Goal: Task Accomplishment & Management: Manage account settings

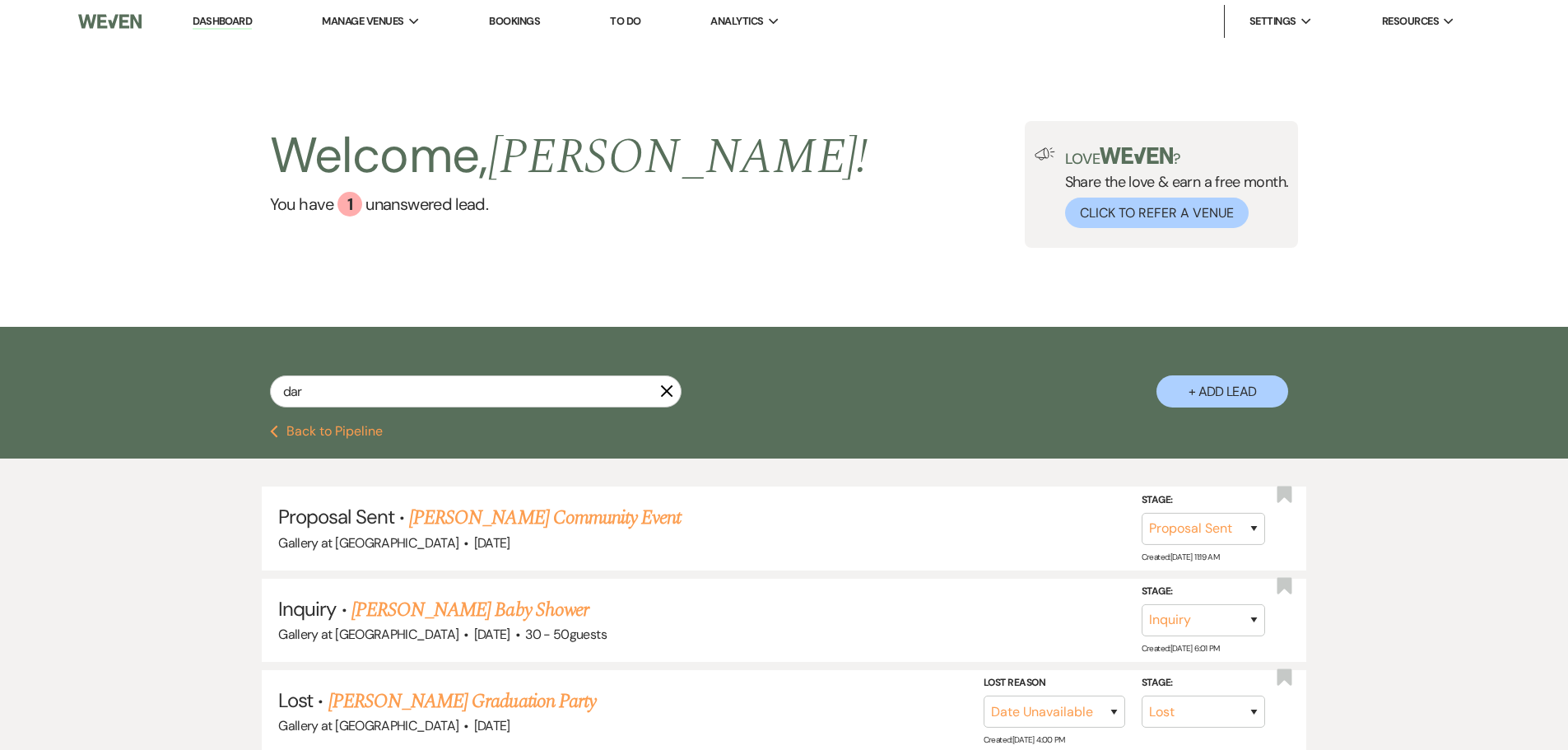
select select "6"
select select "8"
select select "5"
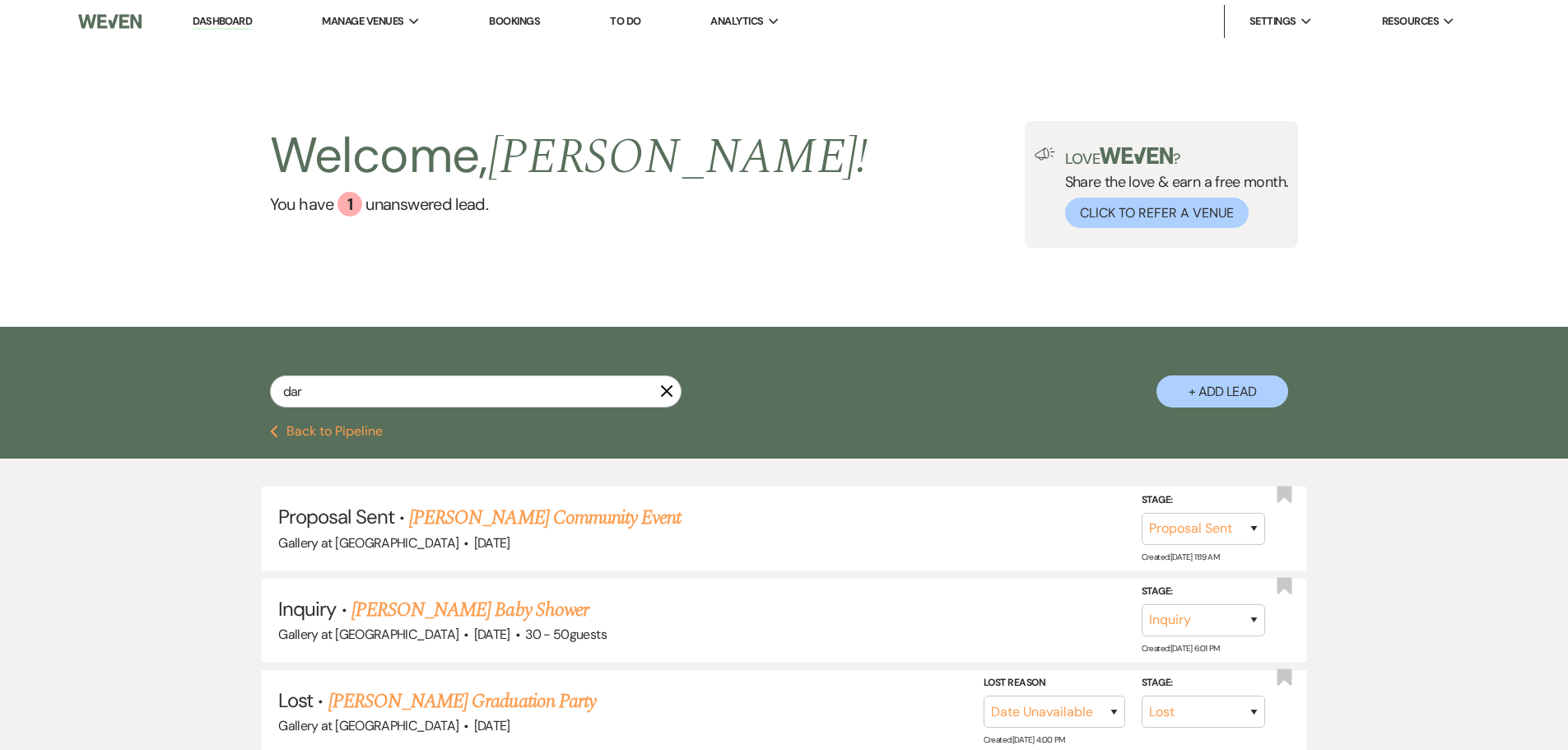
select select "8"
select select "5"
select select "8"
select select "4"
select select "8"
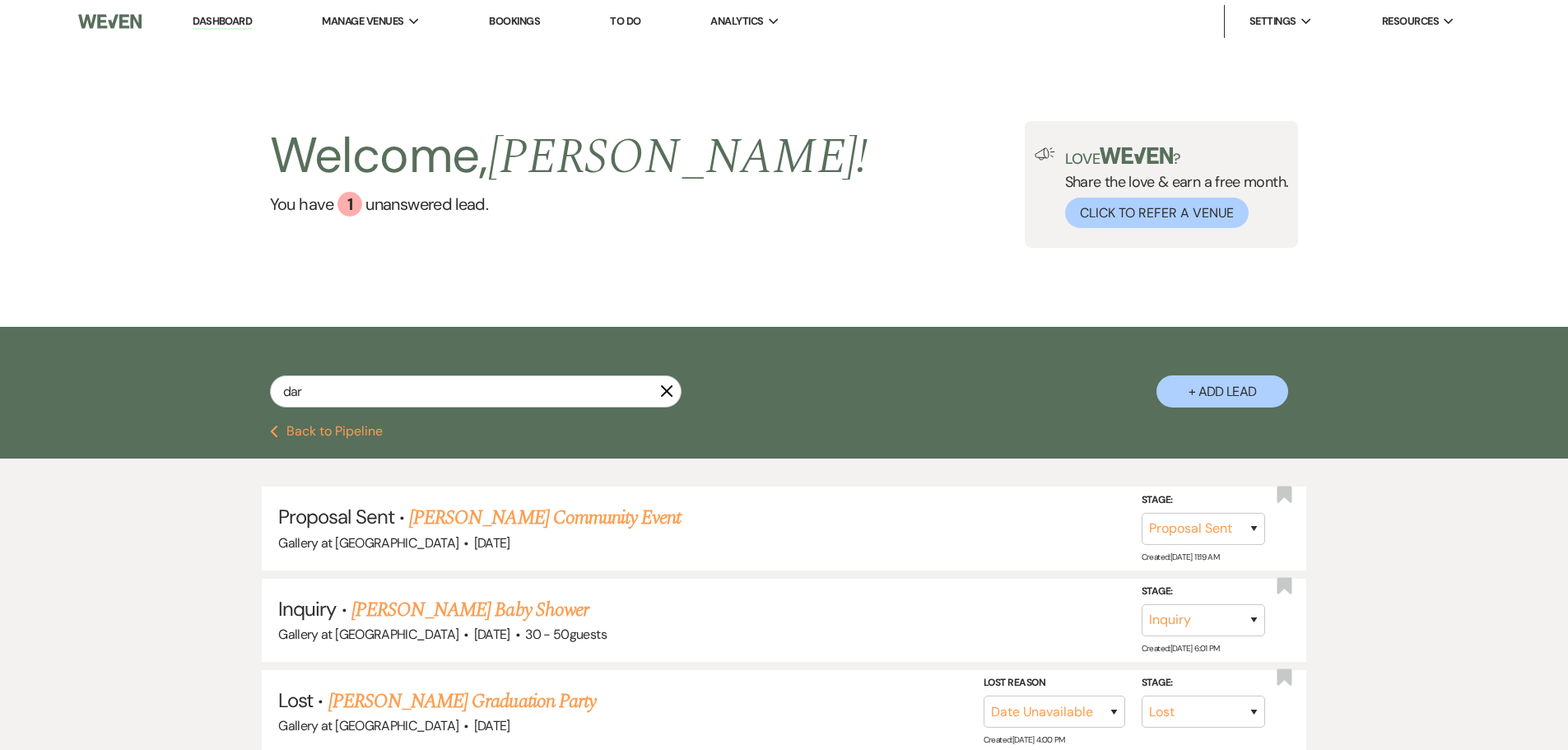
select select "8"
drag, startPoint x: 322, startPoint y: 395, endPoint x: 17, endPoint y: 356, distance: 307.5
click at [17, 356] on div "dar X + Add Lead" at bounding box center [784, 376] width 1568 height 98
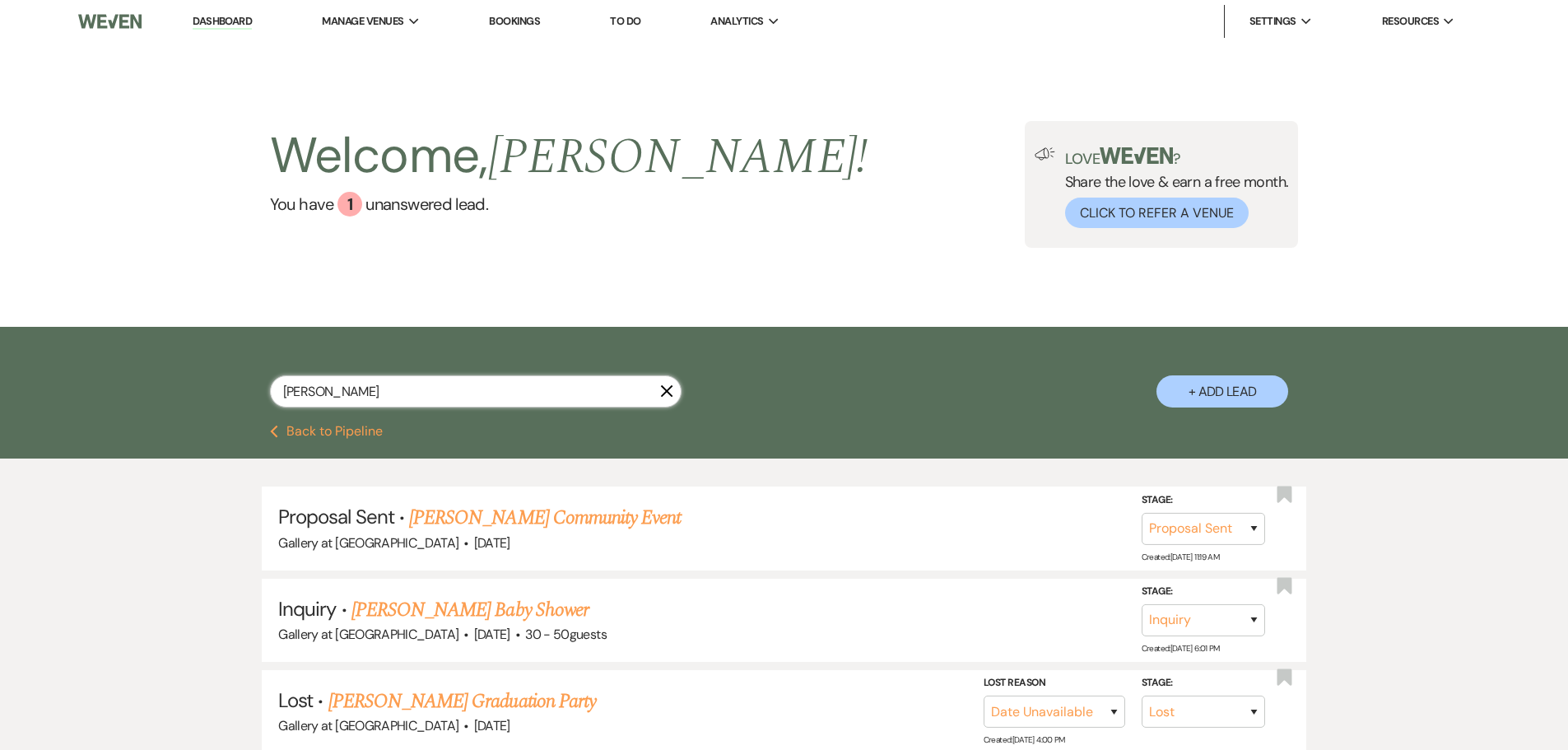
type input "kelli white"
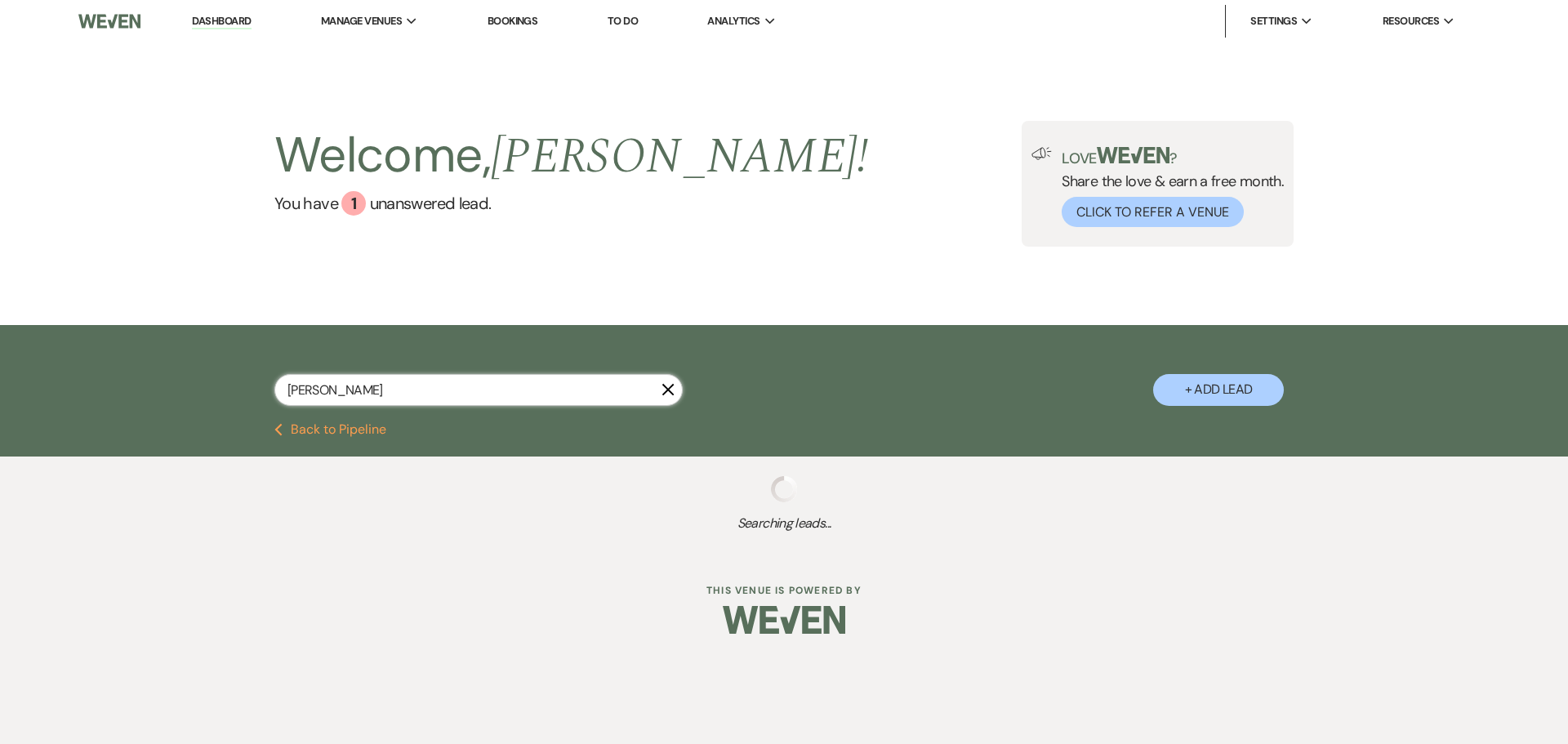
select select "2"
select select "8"
select select "5"
select select "8"
select select "5"
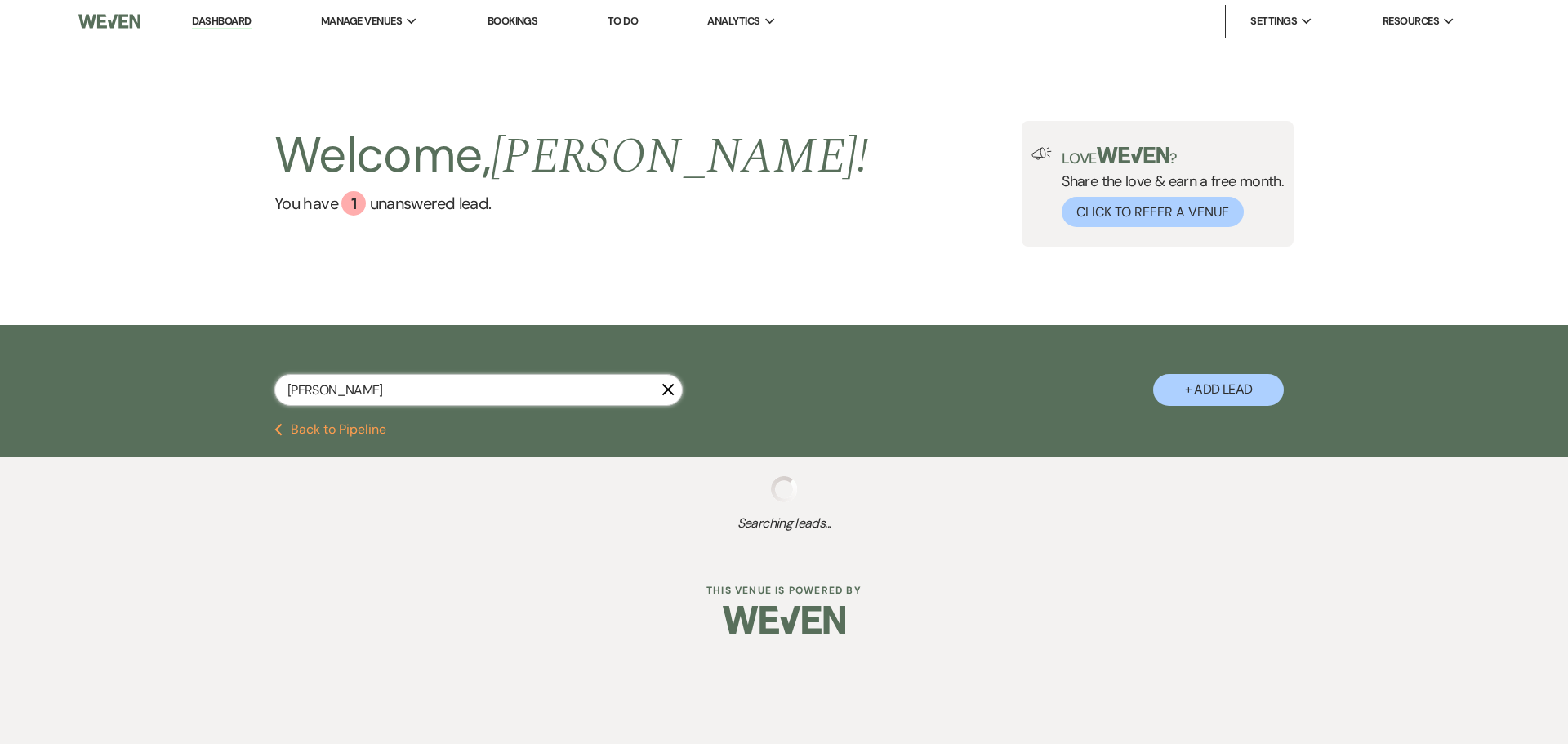
select select "8"
select select "5"
select select "8"
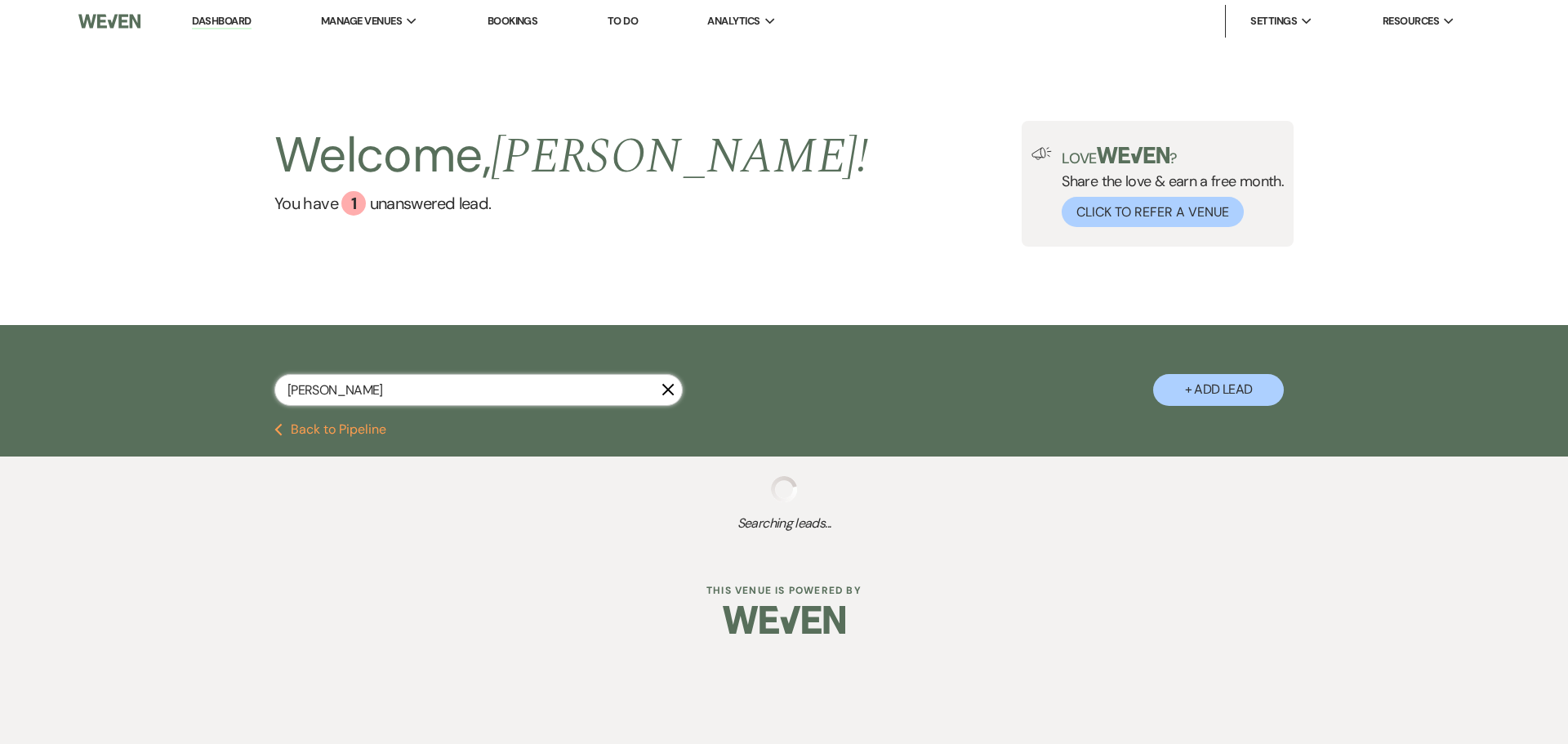
select select "8"
select select "5"
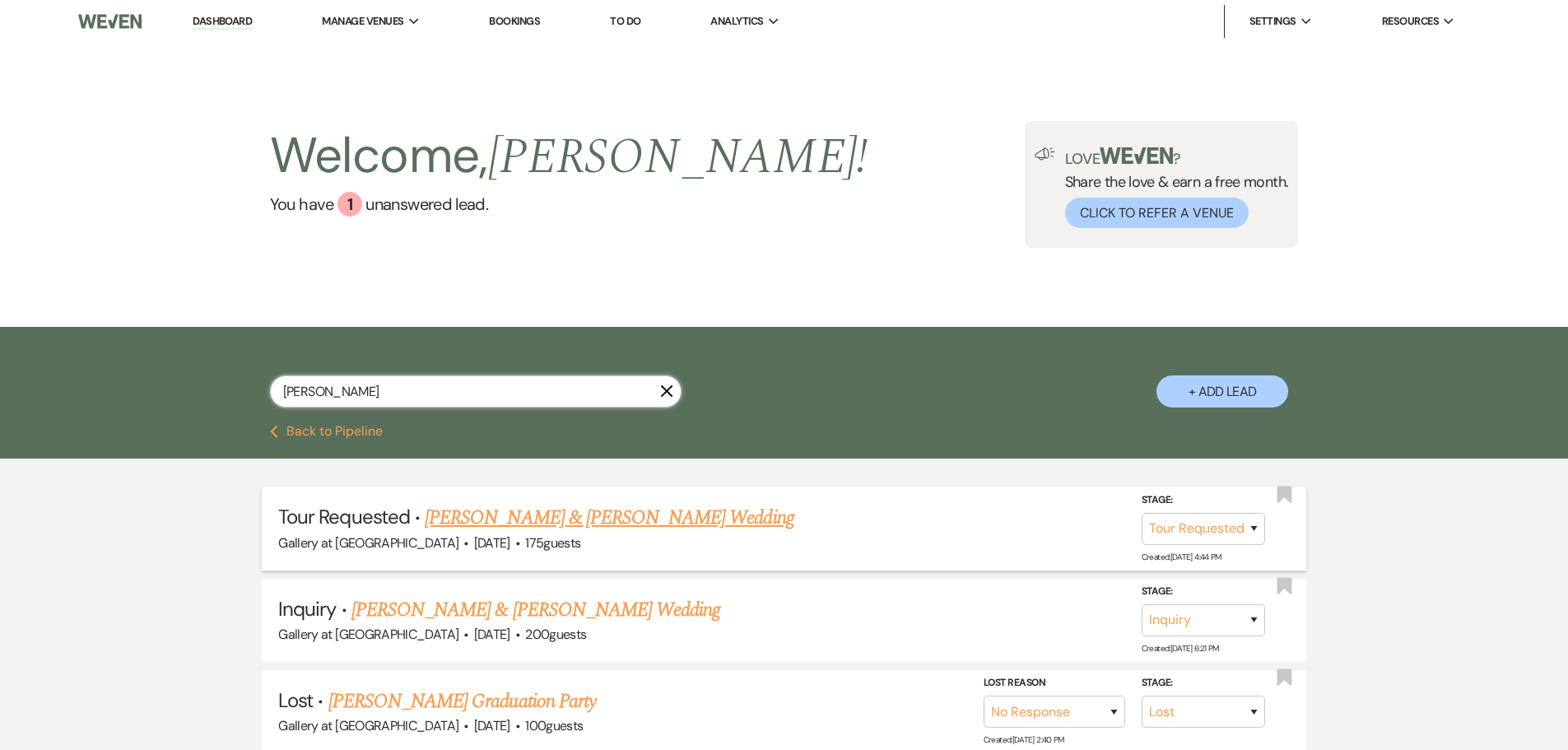
type input "kelli white"
click at [1178, 530] on select "Inquiry Follow Up Tour Requested Tour Confirmed Toured Proposal Sent Booked Lost" at bounding box center [1203, 528] width 123 height 33
select select "4"
click at [1141, 513] on select "Inquiry Follow Up Tour Requested Tour Confirmed Toured Proposal Sent Booked Lost" at bounding box center [1203, 528] width 123 height 33
click at [1243, 526] on button "Save" at bounding box center [1233, 528] width 83 height 33
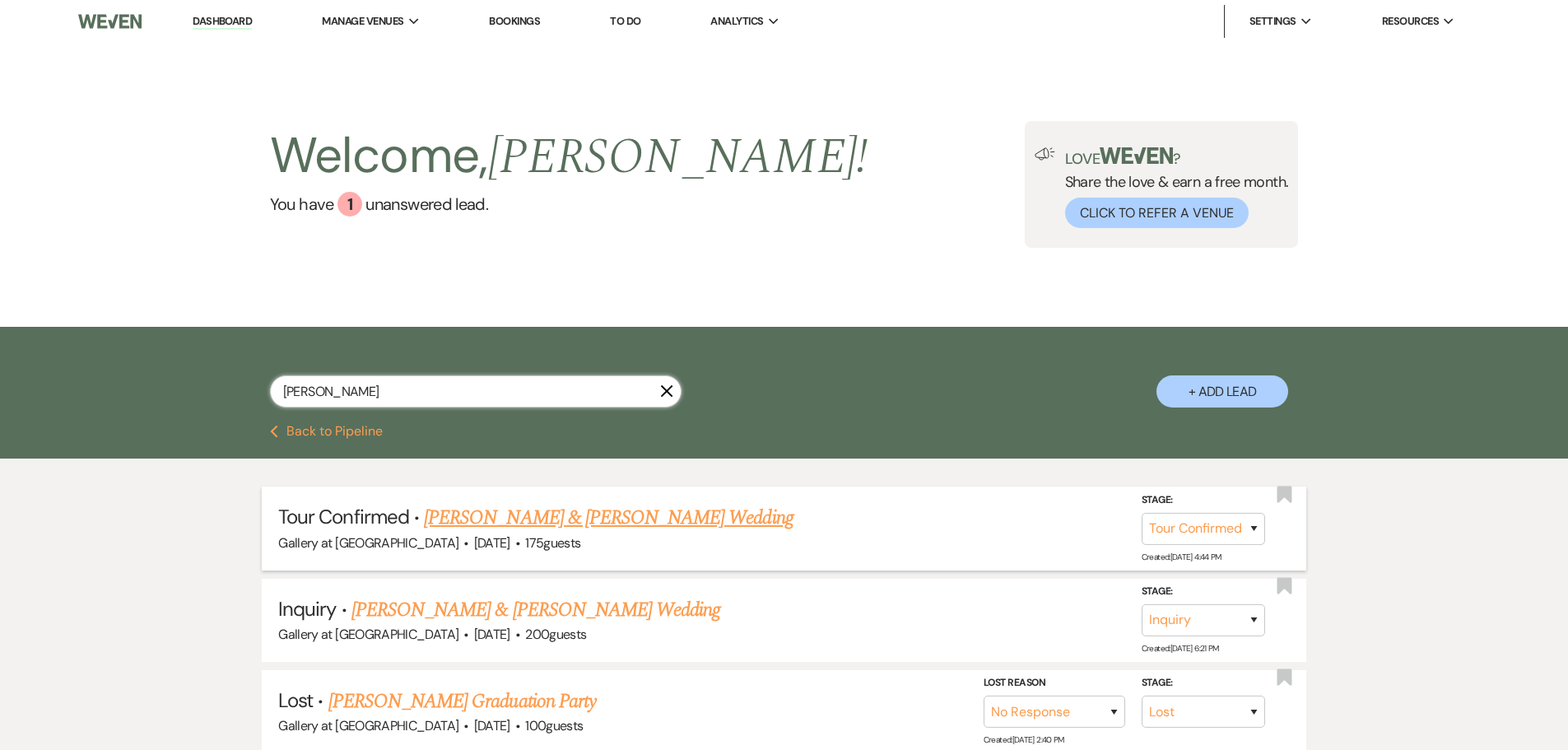
drag, startPoint x: 354, startPoint y: 380, endPoint x: 55, endPoint y: 431, distance: 303.3
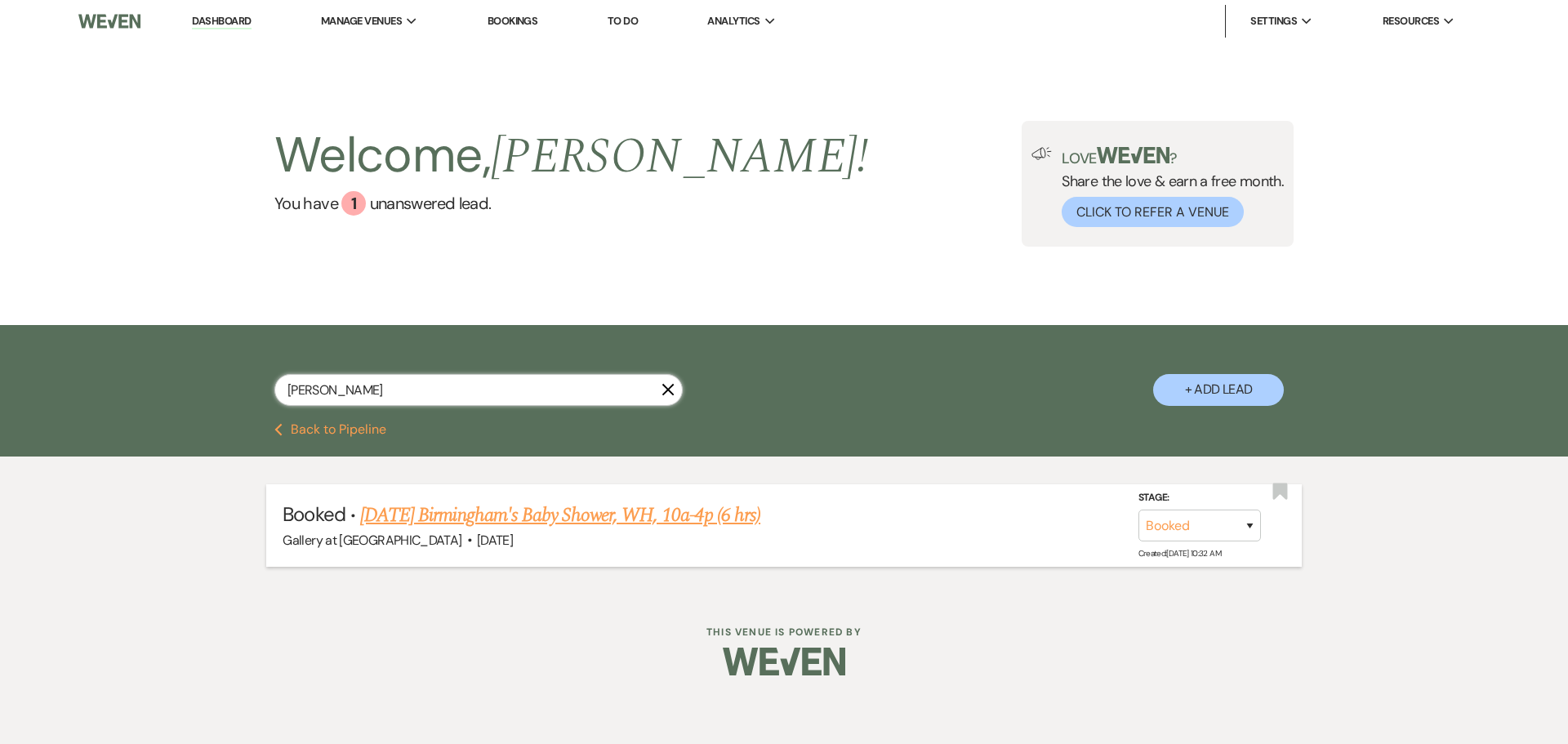
type input "sund"
click at [591, 517] on link "Sunday Birmingham's Baby Shower, WH, 10a-4p (6 hrs)" at bounding box center [560, 515] width 401 height 30
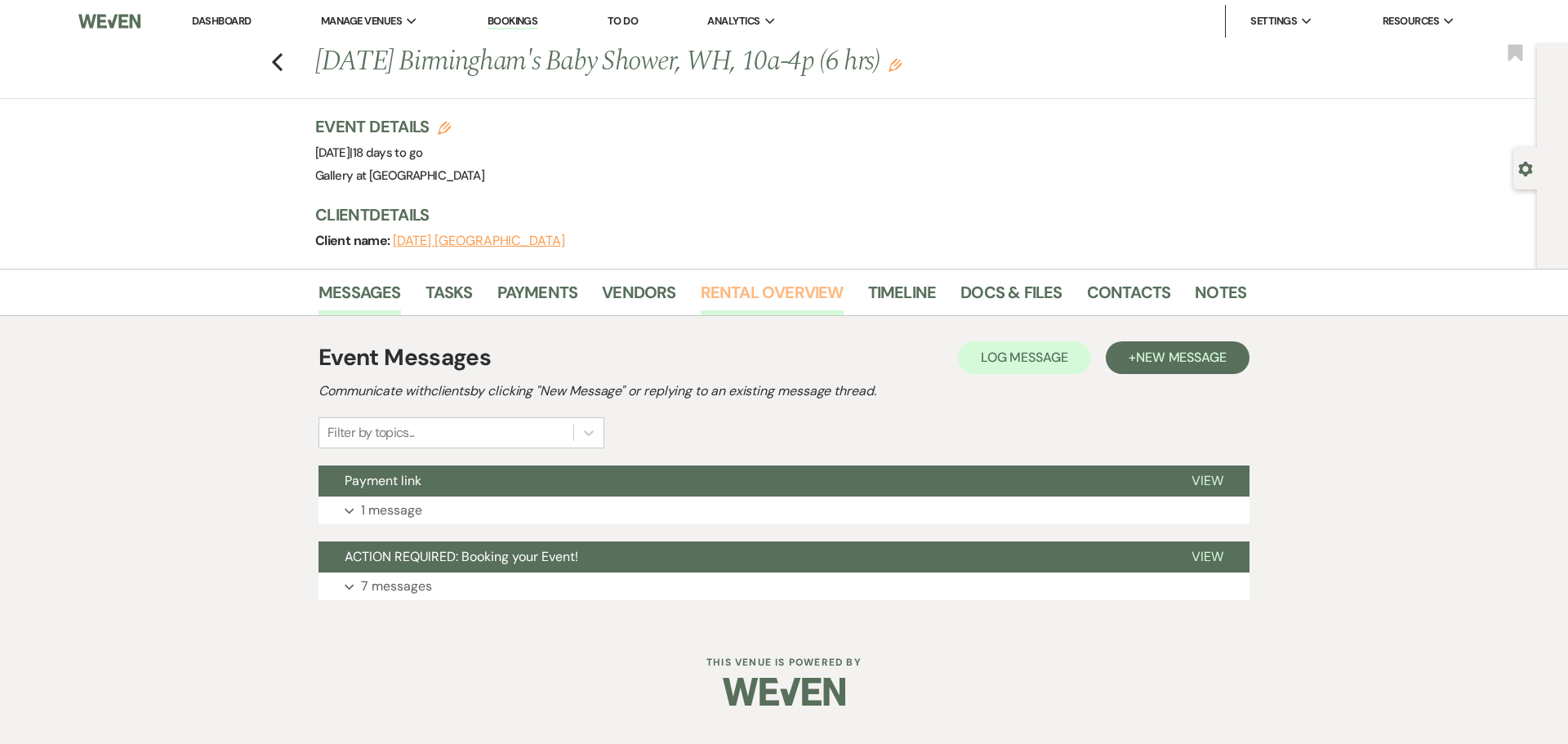
click at [722, 288] on link "Rental Overview" at bounding box center [772, 297] width 143 height 36
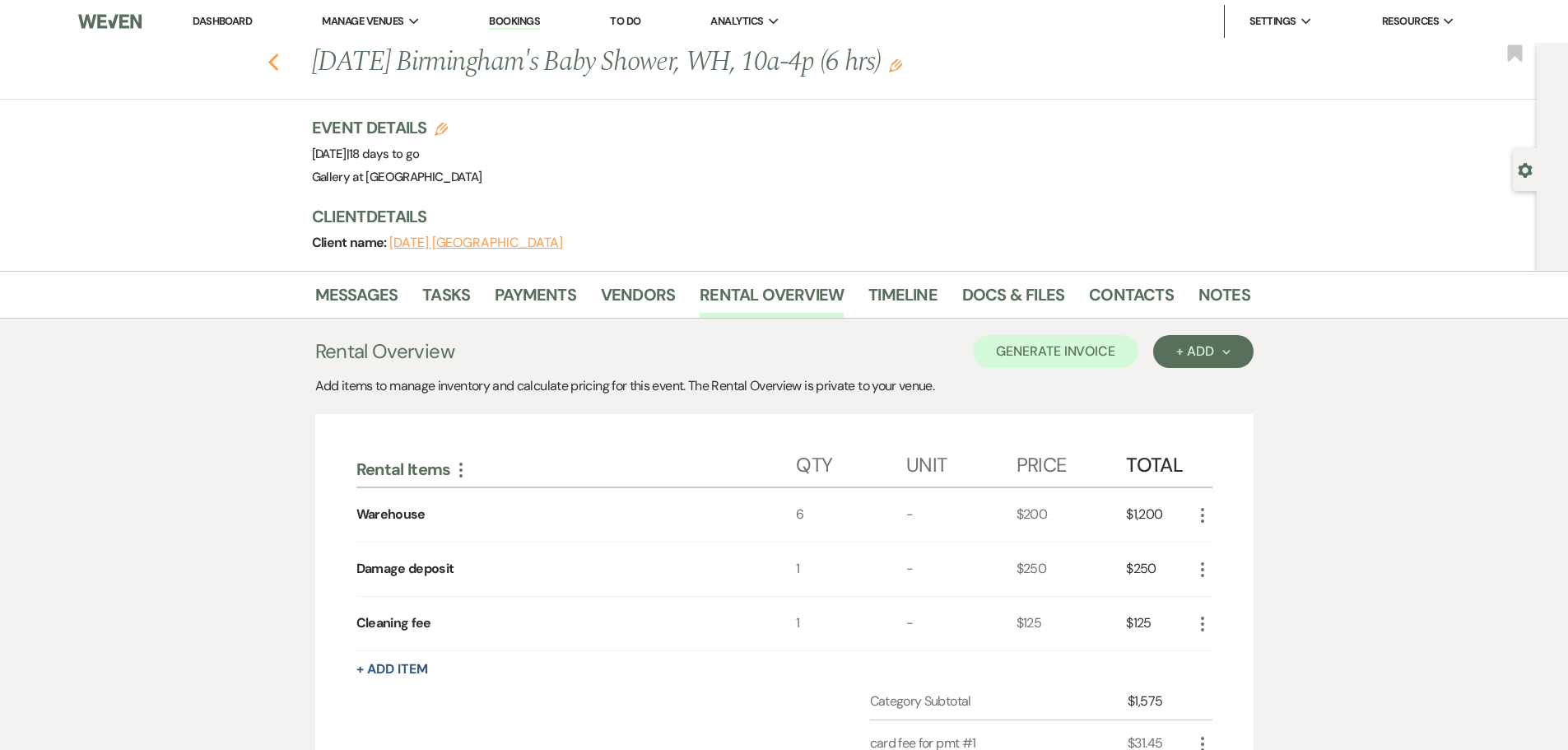
click at [277, 66] on icon "Previous" at bounding box center [273, 62] width 12 height 19
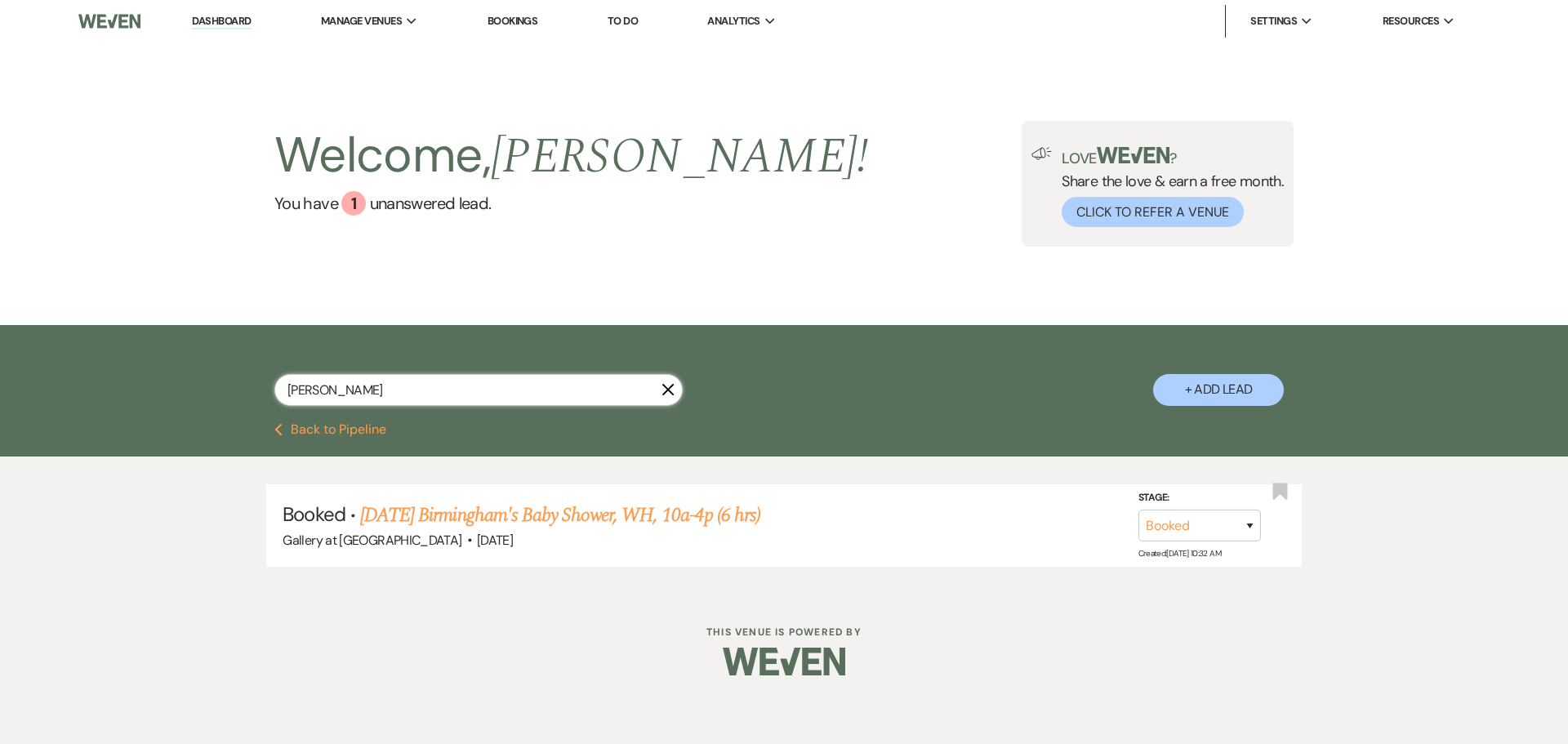
drag, startPoint x: 346, startPoint y: 386, endPoint x: 83, endPoint y: 403, distance: 263.5
click at [83, 403] on div "sund X + Add Lead" at bounding box center [784, 374] width 1568 height 98
type input "gaynell"
click at [621, 512] on link "Gaynell Miller's Birthday Party-WH, 4p-12a (8 hrs) *RENTED LINENS" at bounding box center [629, 515] width 538 height 30
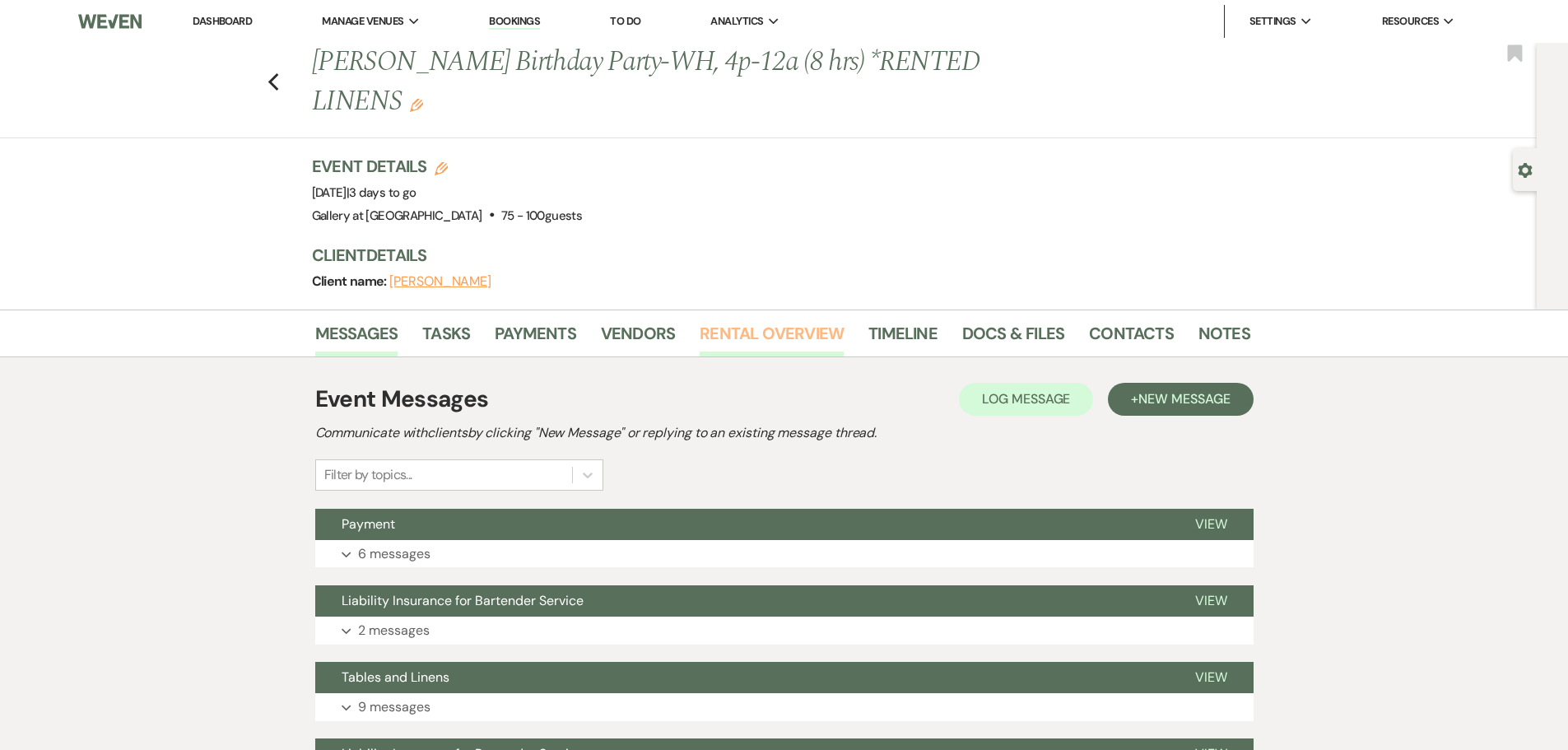
click at [760, 329] on link "Rental Overview" at bounding box center [772, 338] width 144 height 36
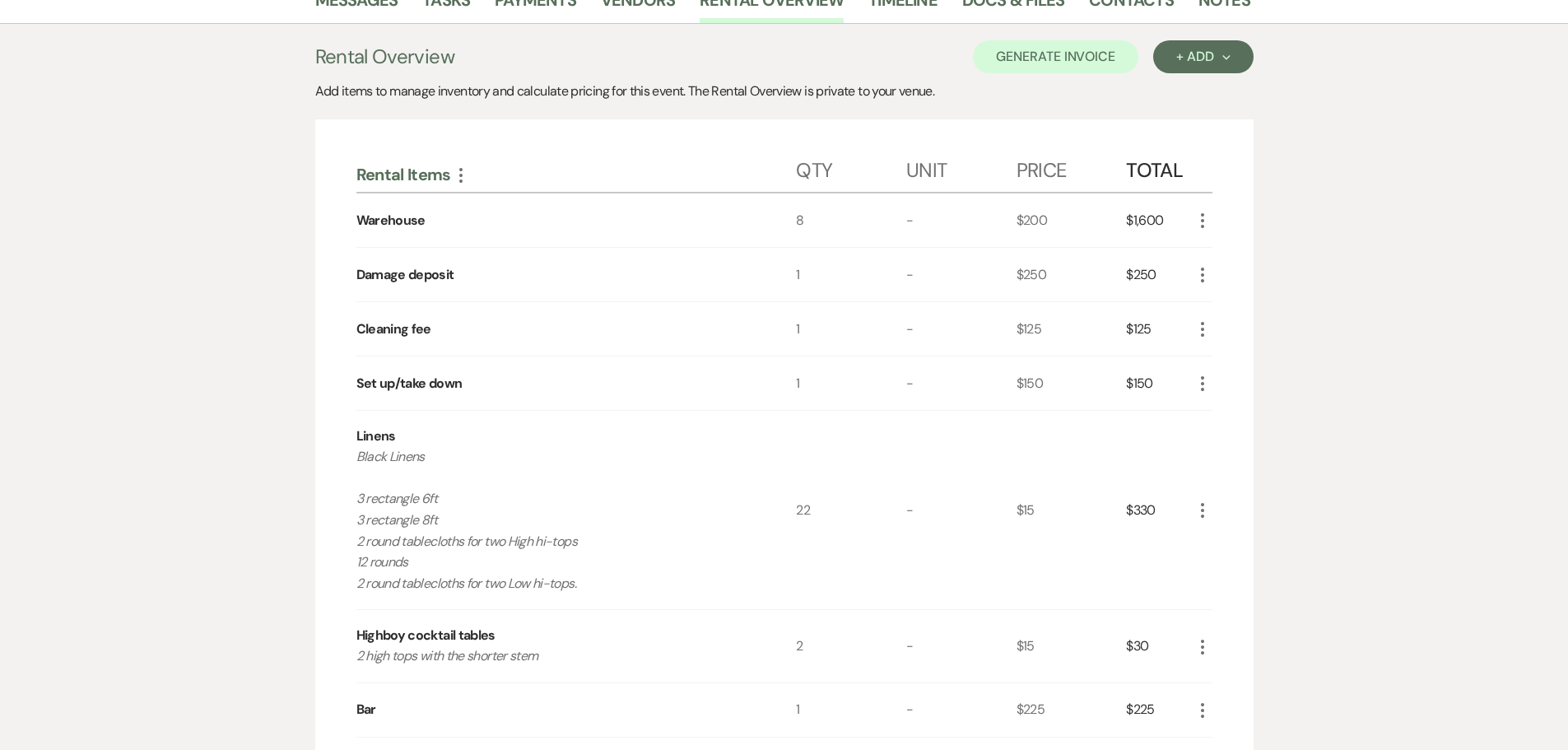
scroll to position [164, 0]
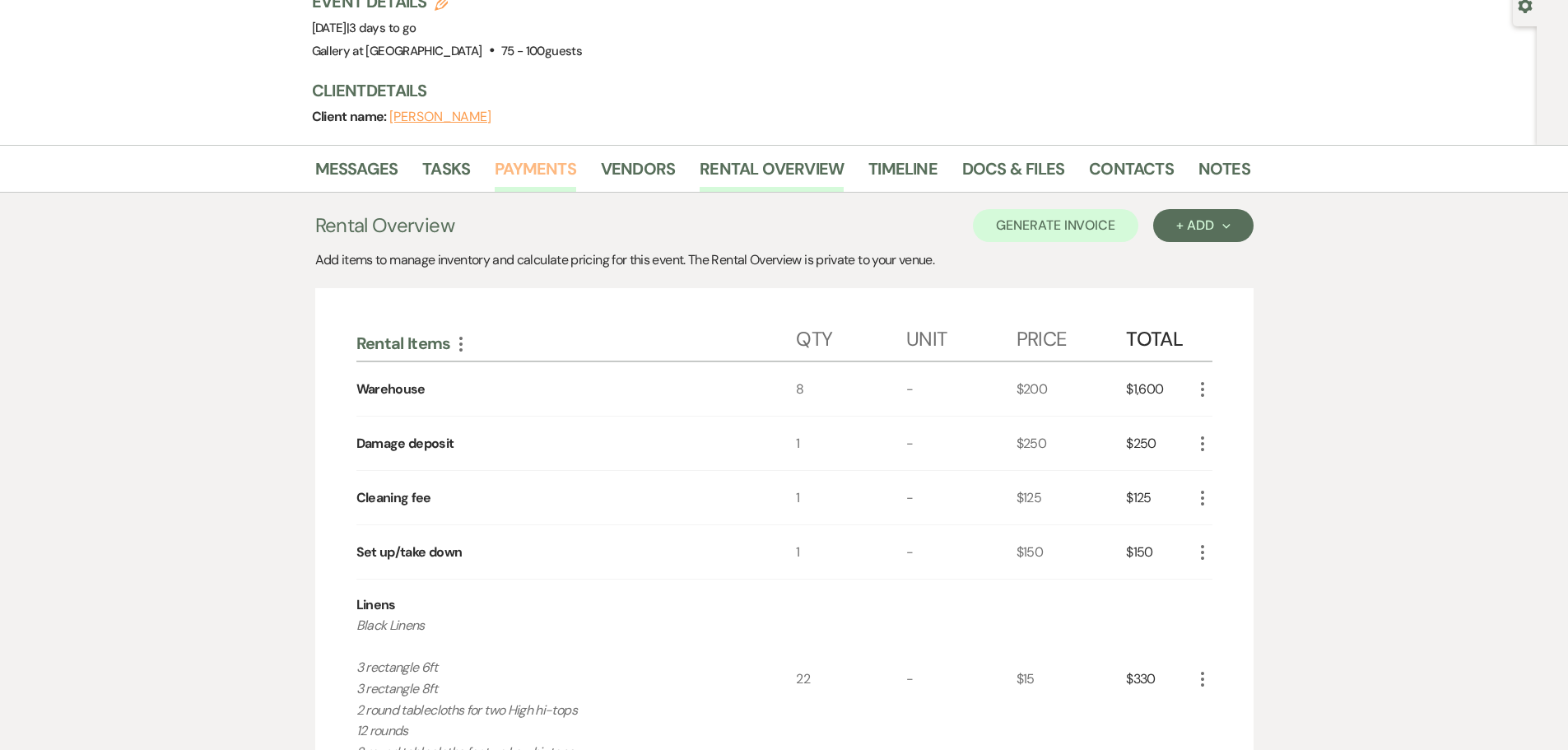
click at [536, 166] on link "Payments" at bounding box center [536, 173] width 82 height 36
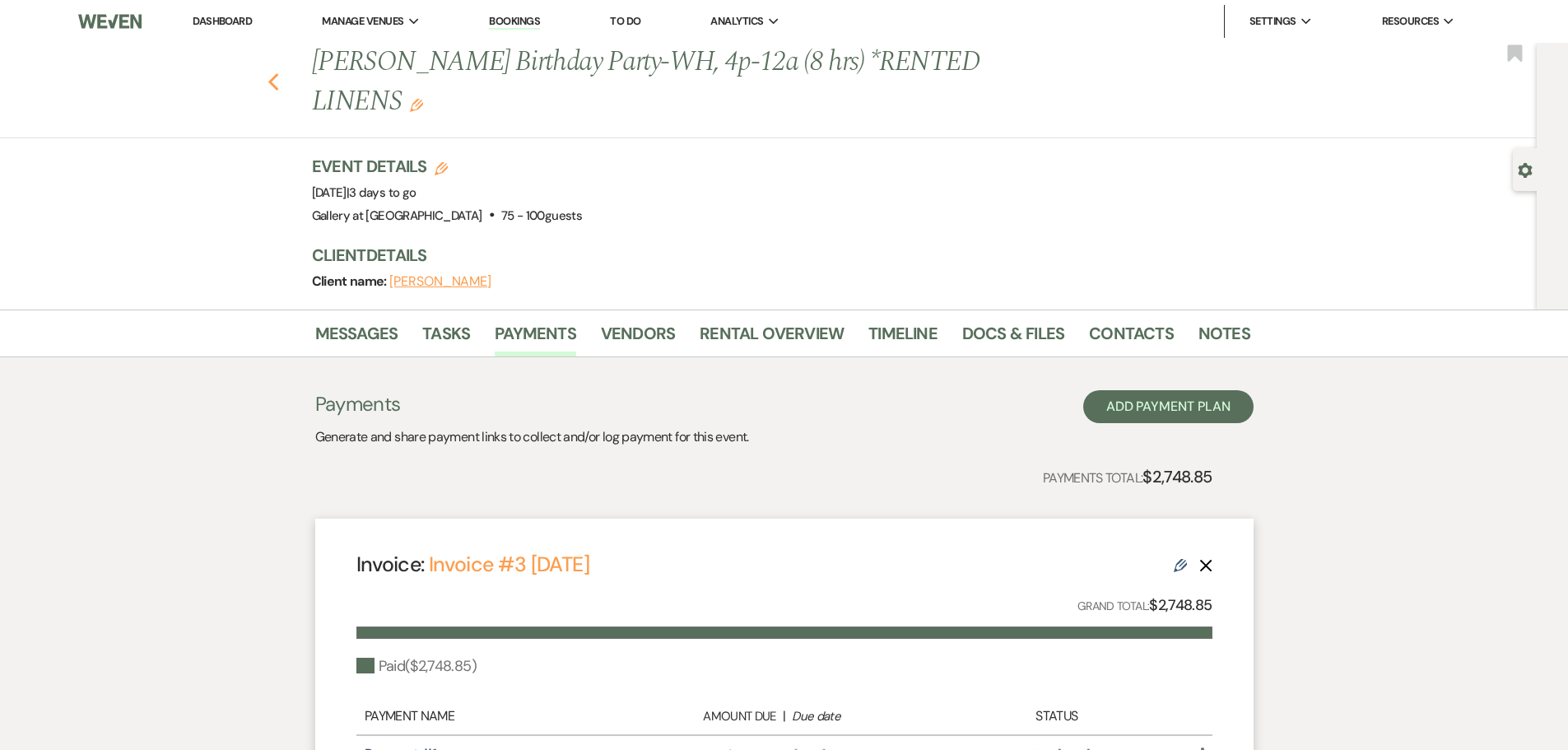
click at [280, 82] on icon "Previous" at bounding box center [273, 82] width 12 height 19
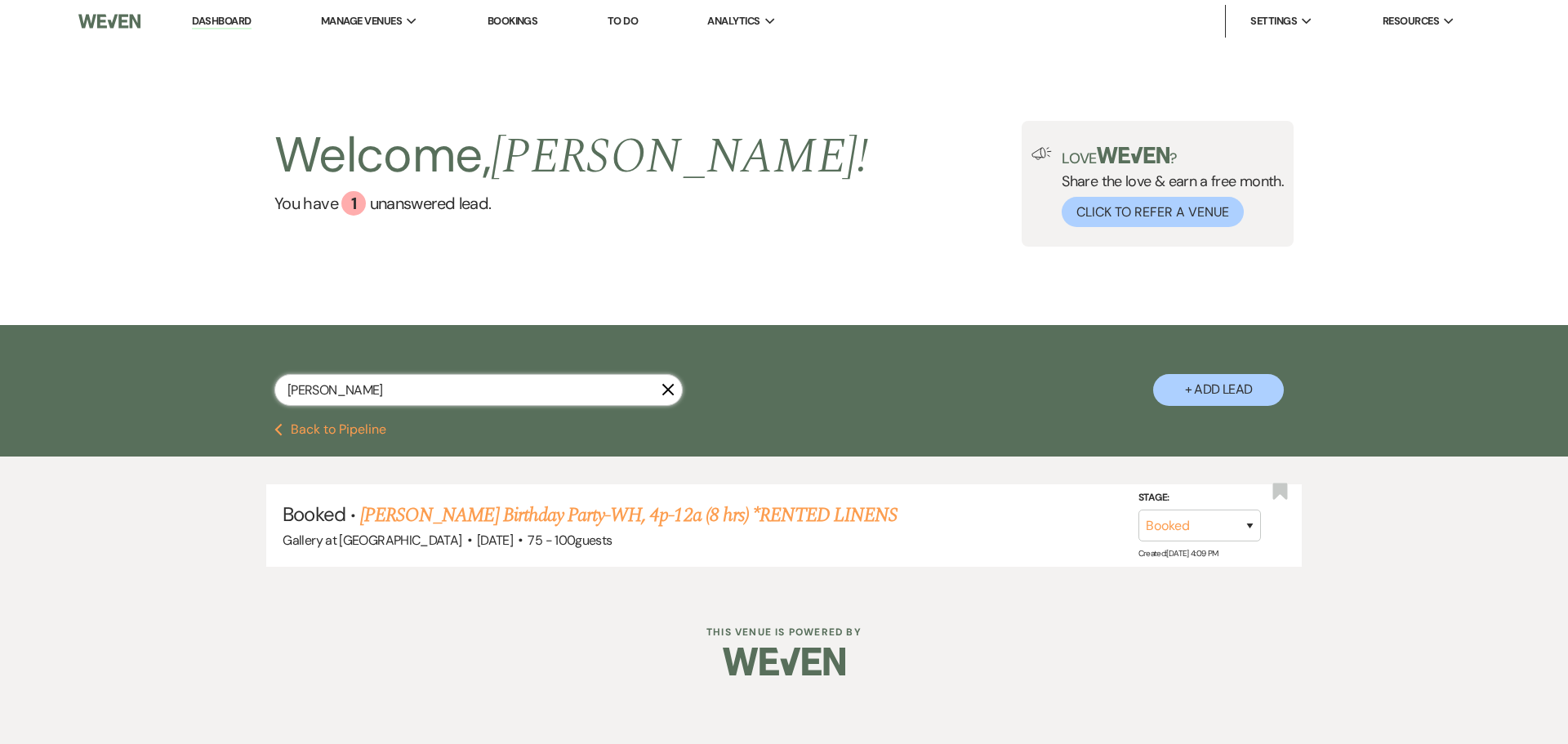
drag, startPoint x: 380, startPoint y: 387, endPoint x: -72, endPoint y: 430, distance: 454.0
click at [0, 430] on html "Dashboard Manage Venues Expand Gallery at Hood Street Bookings To Do Analytics …" at bounding box center [784, 350] width 1568 height 700
type input "morgan"
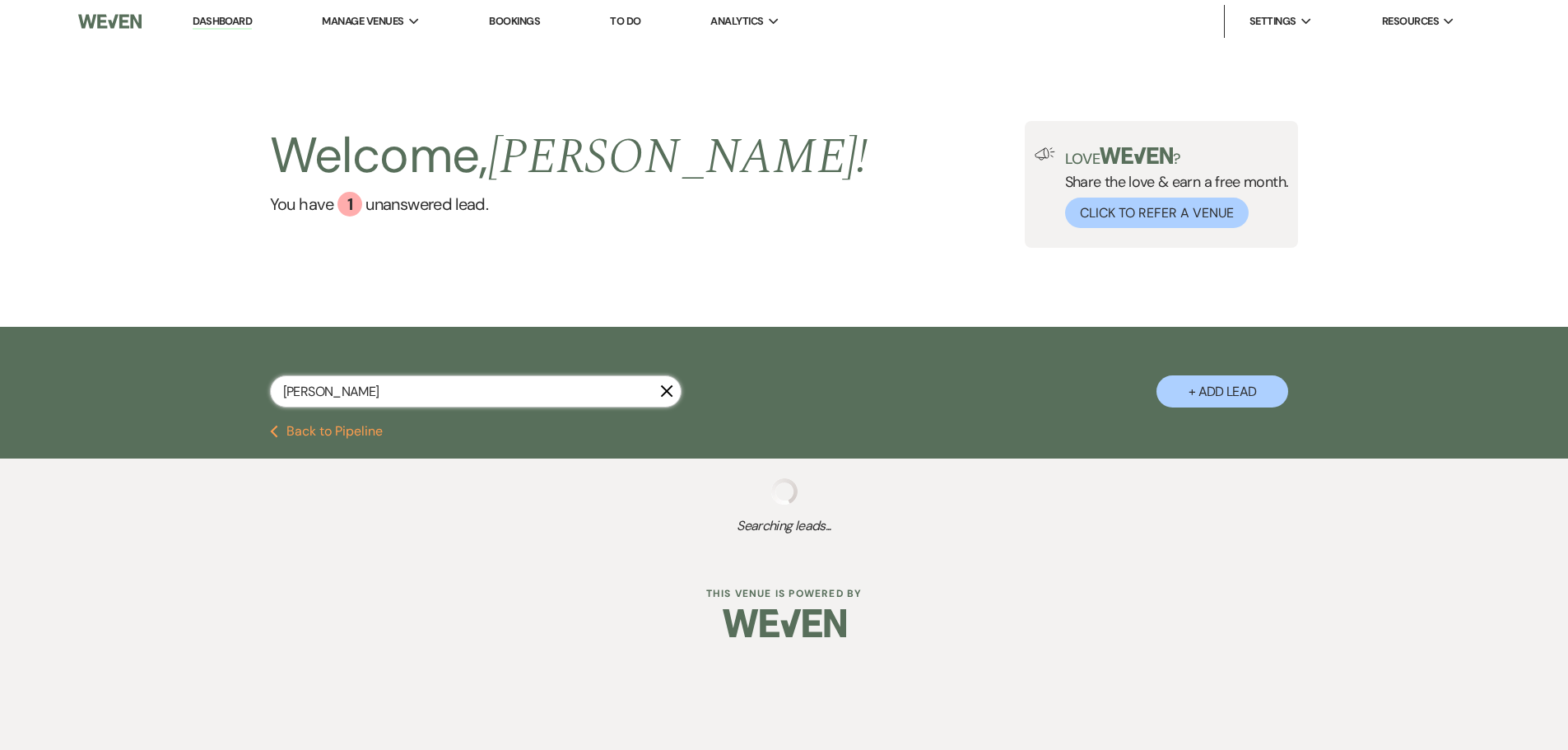
select select "8"
select select "5"
select select "8"
select select "5"
select select "8"
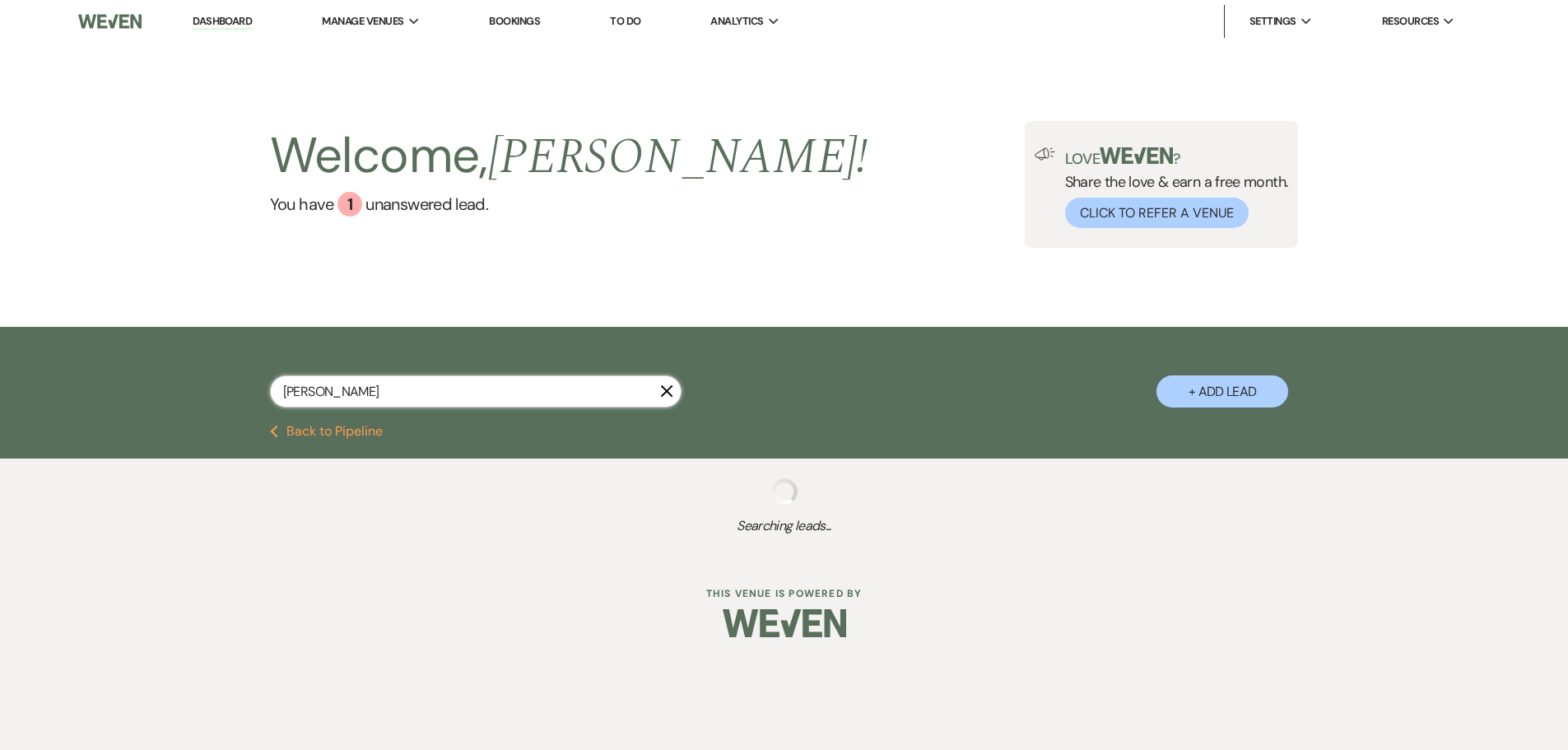
select select "5"
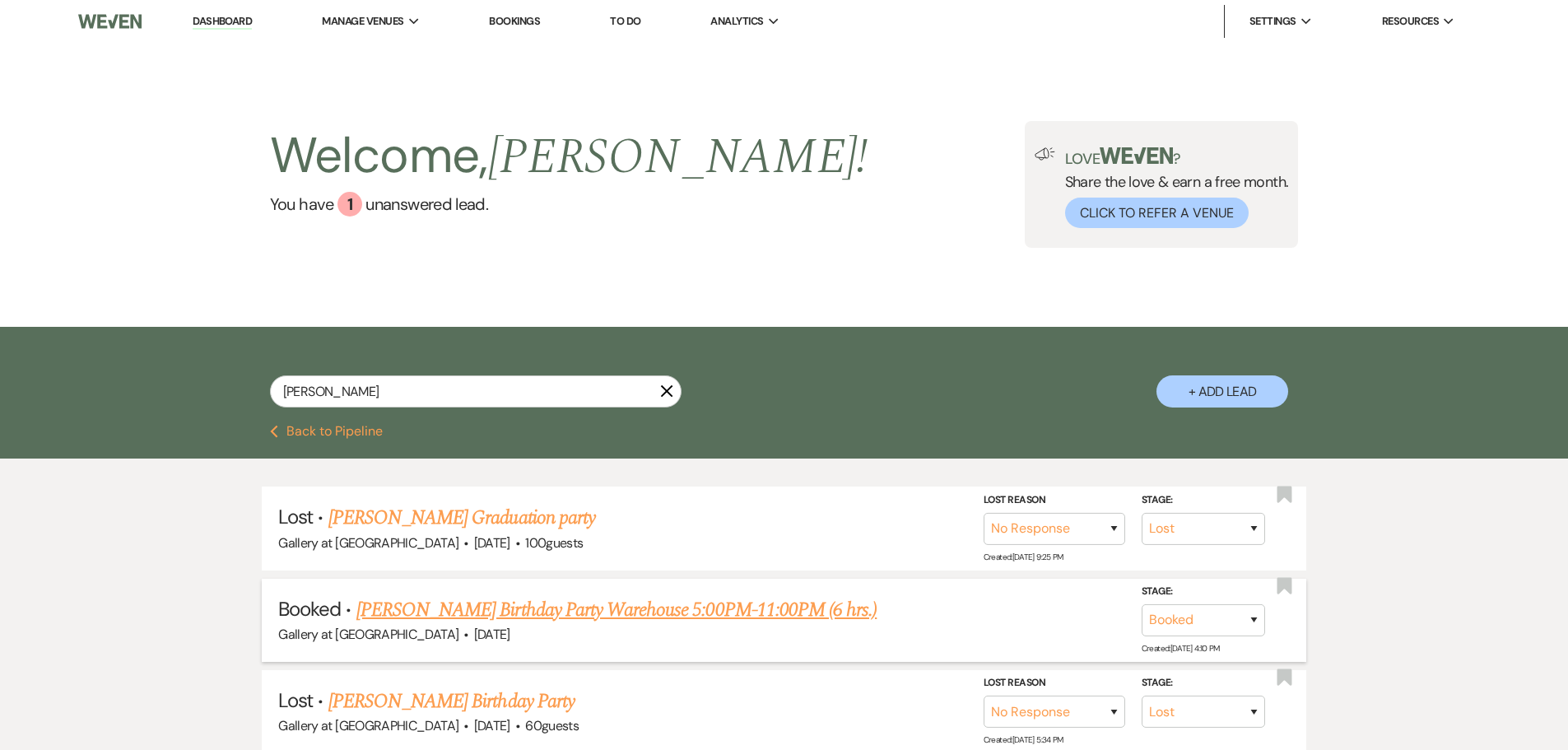
click at [591, 619] on link "Carla Morgan's Birthday Party Warehouse 5:00PM-11:00PM (6 hrs.)" at bounding box center [616, 610] width 521 height 30
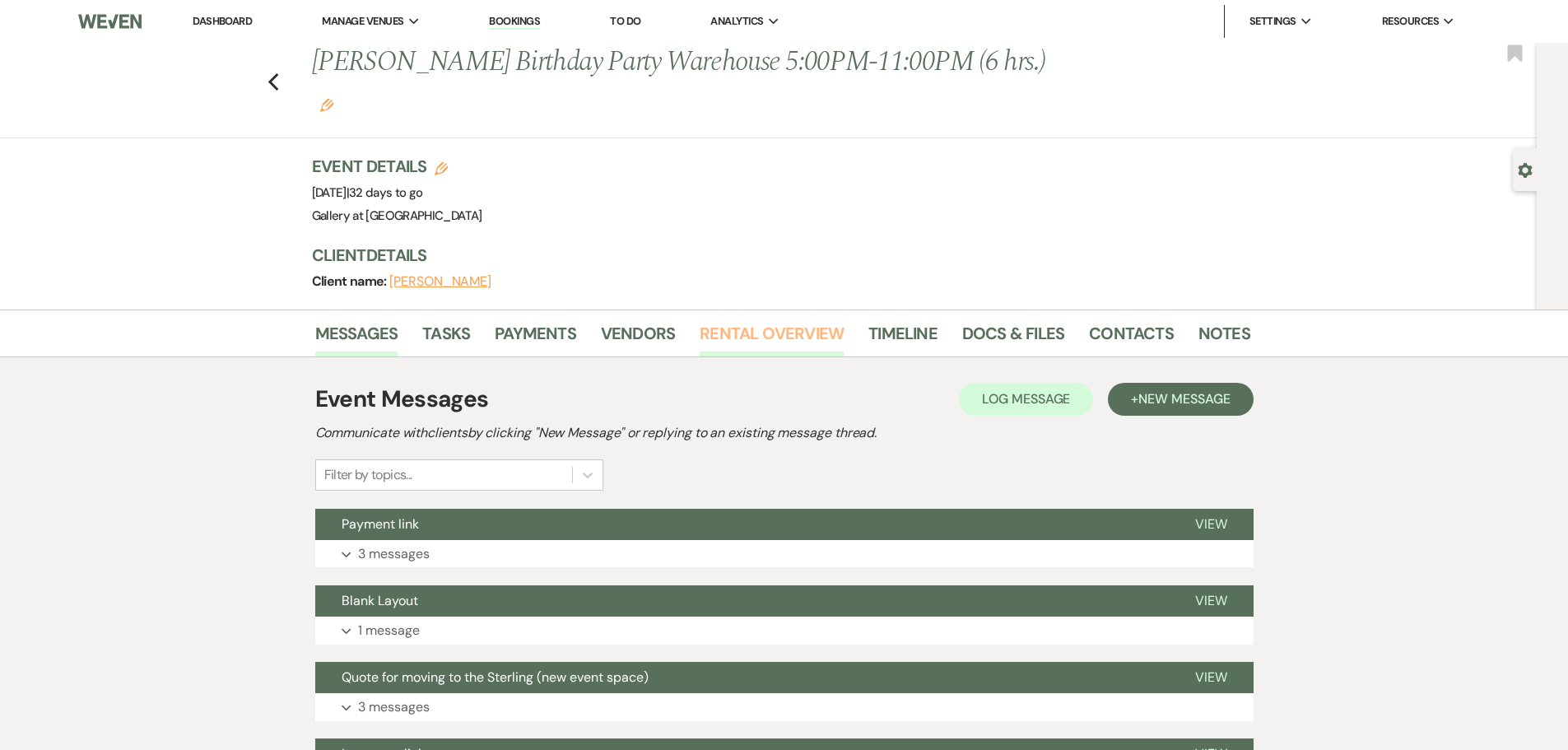
click at [735, 320] on link "Rental Overview" at bounding box center [772, 338] width 144 height 36
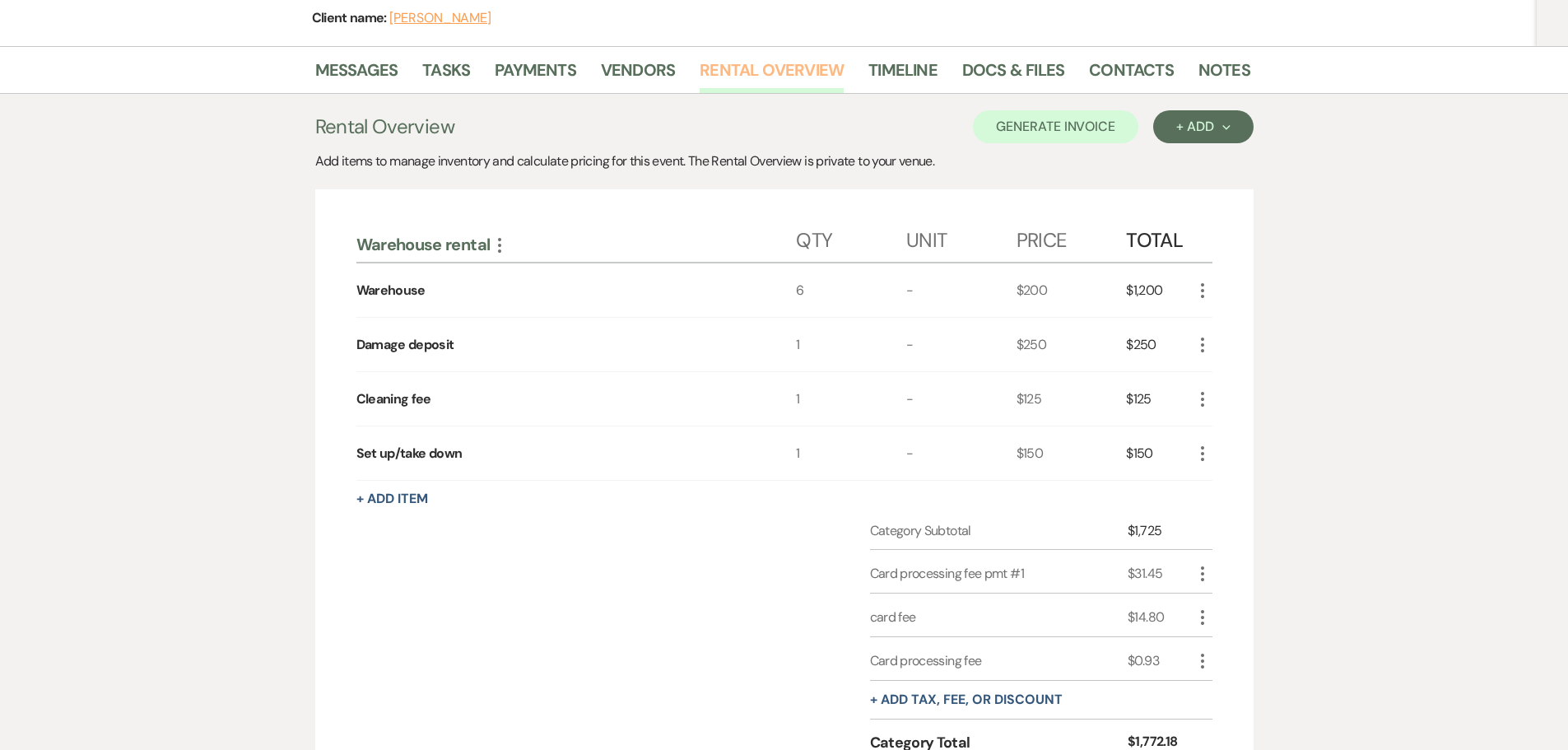
scroll to position [42, 0]
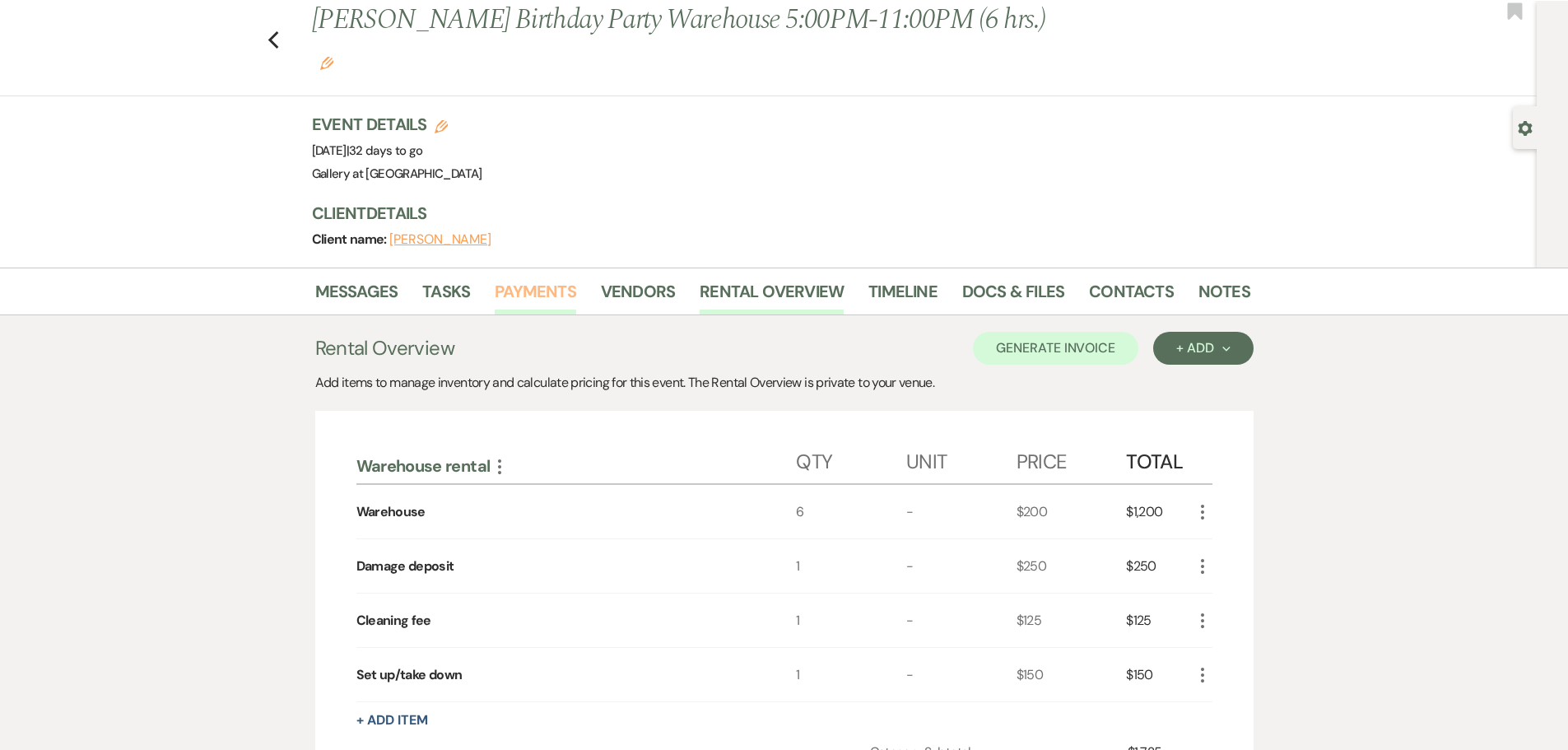
click at [531, 278] on link "Payments" at bounding box center [536, 295] width 82 height 36
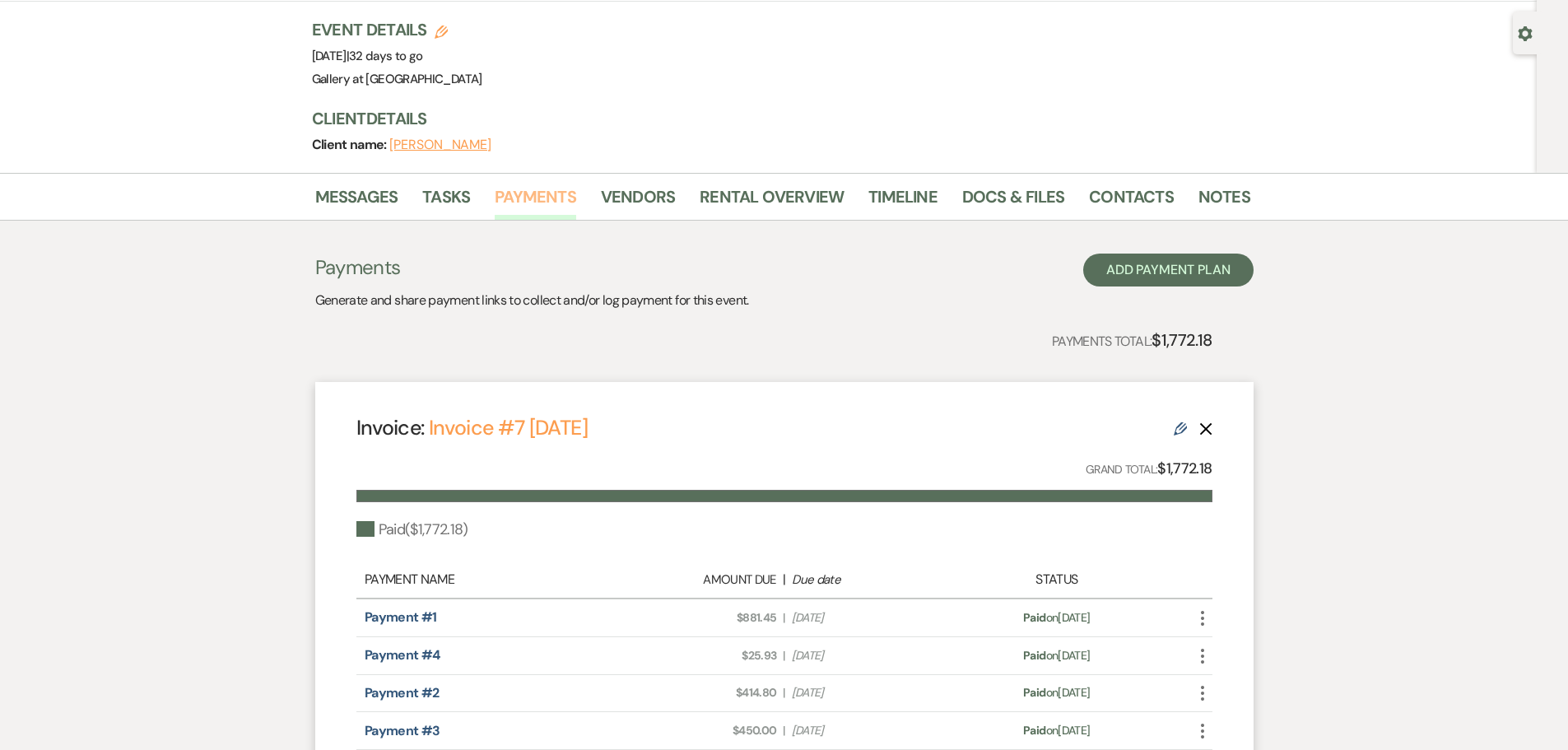
scroll to position [247, 0]
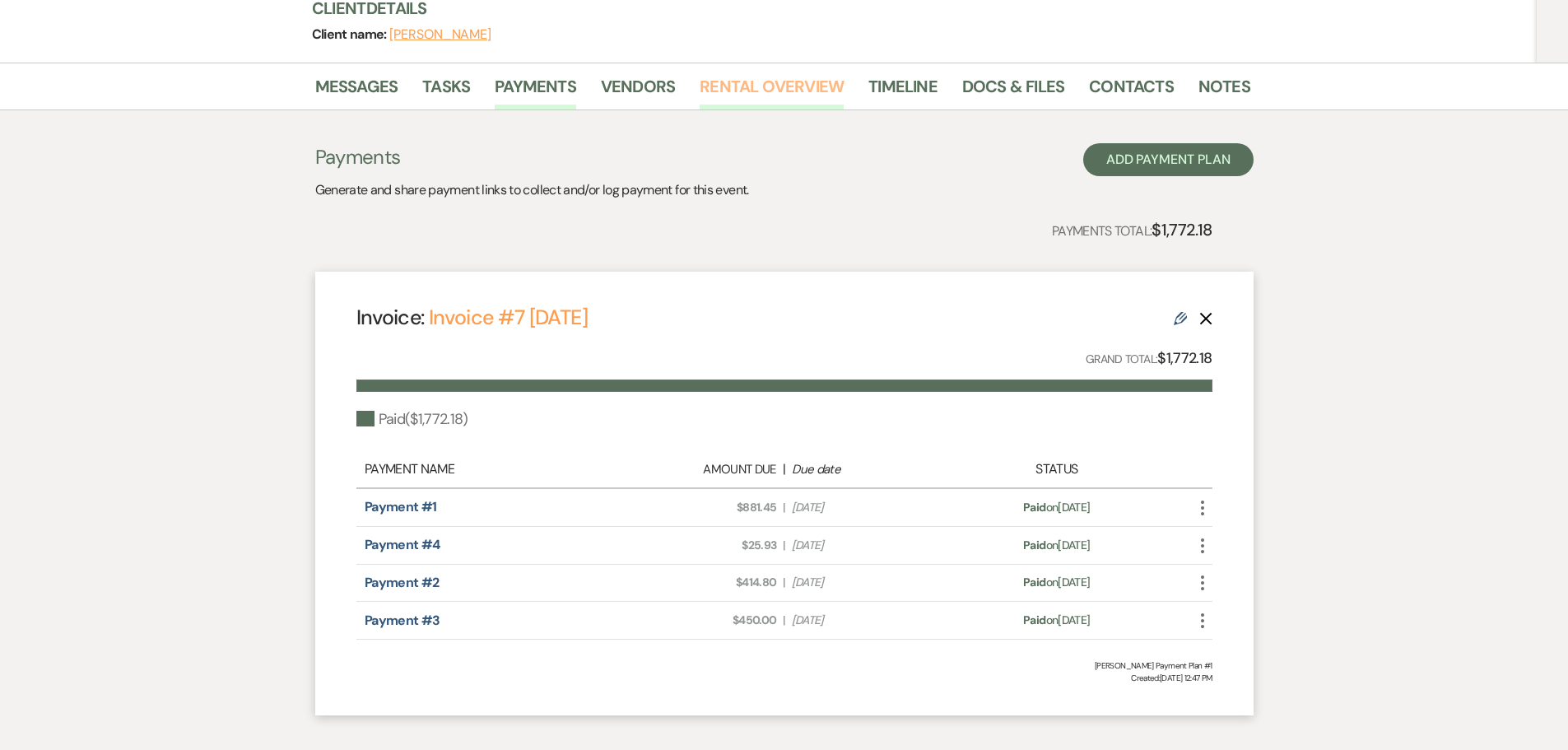
drag, startPoint x: 806, startPoint y: 45, endPoint x: 807, endPoint y: 69, distance: 24.0
click at [806, 73] on link "Rental Overview" at bounding box center [772, 91] width 144 height 36
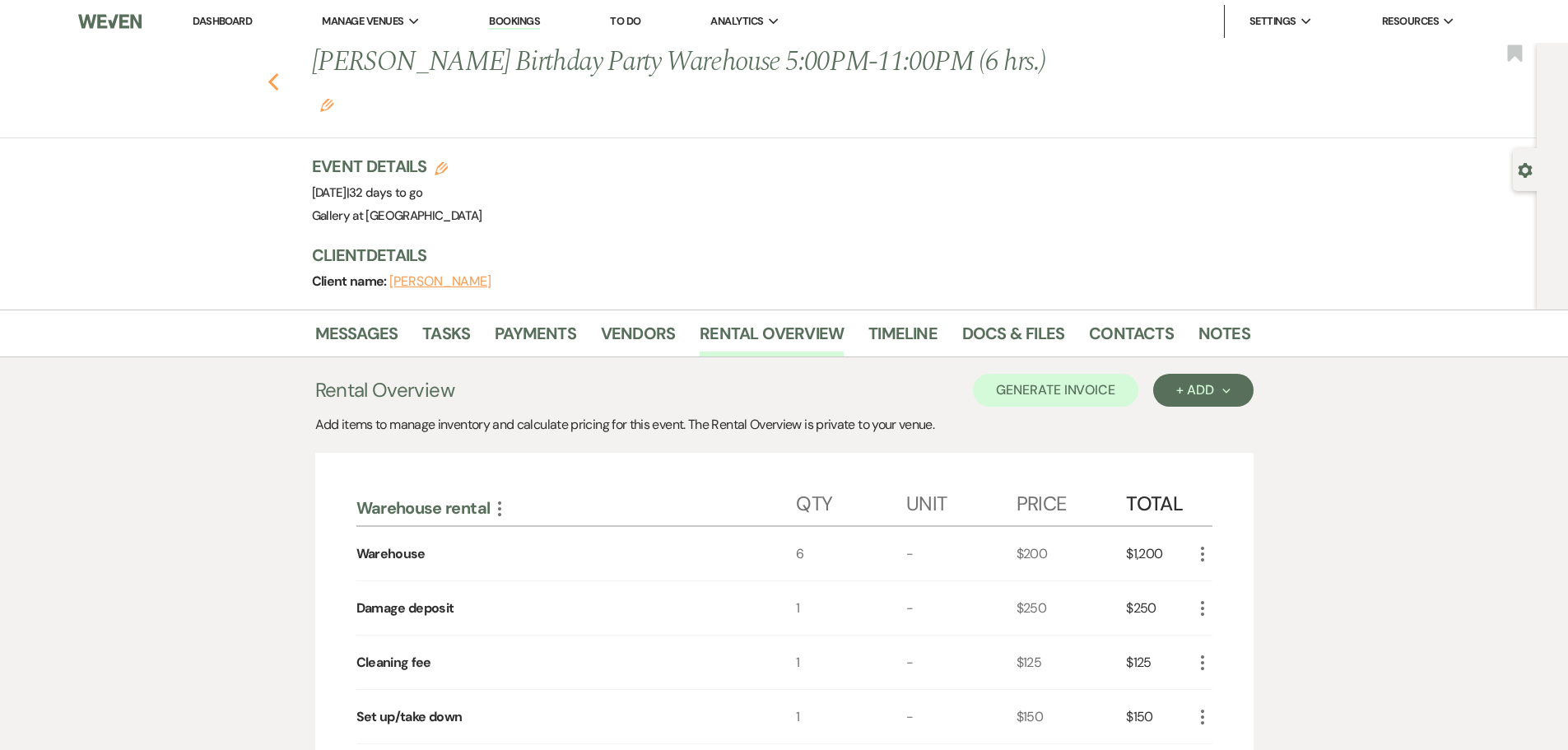
click at [278, 72] on icon "Previous" at bounding box center [273, 82] width 12 height 19
select select "8"
select select "5"
select select "8"
select select "5"
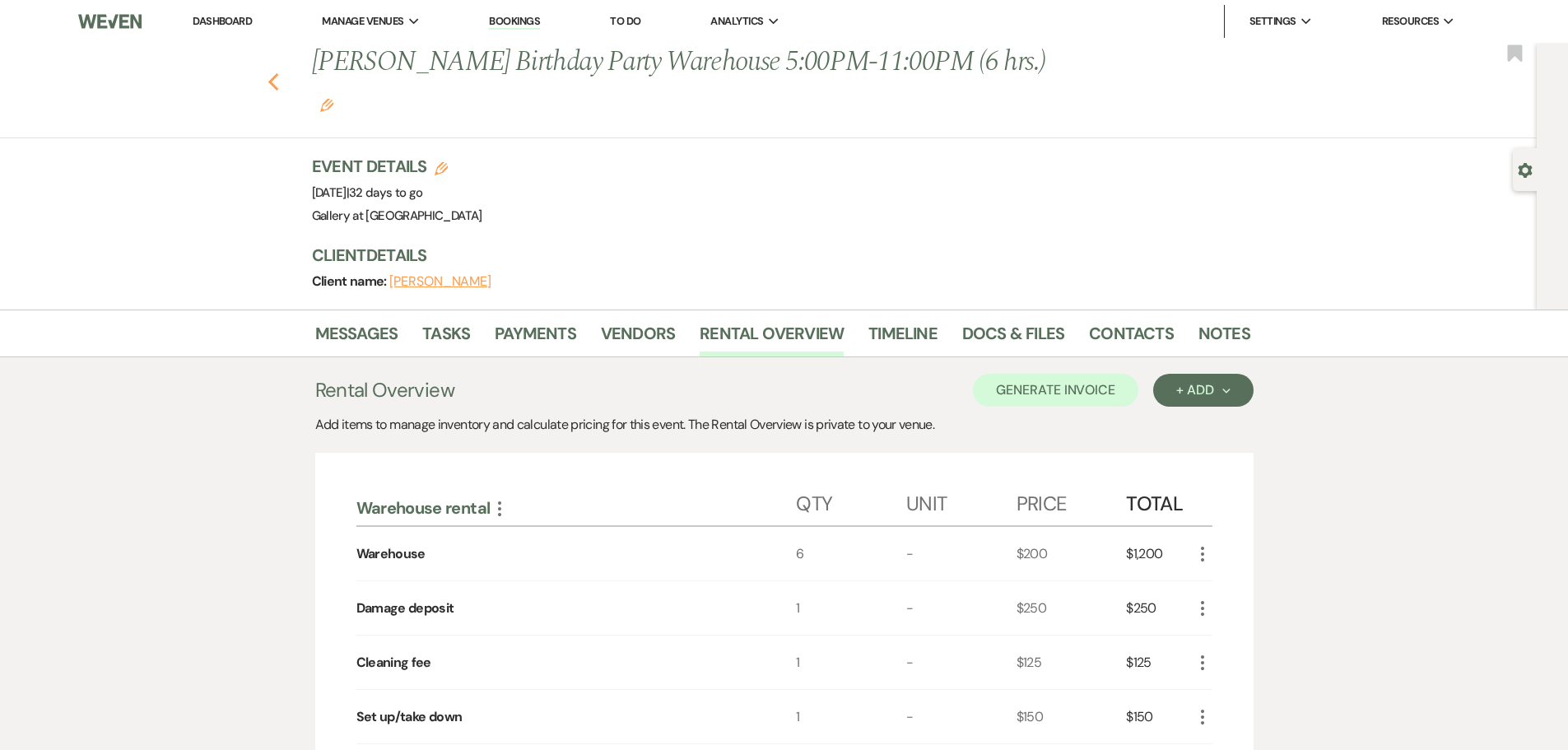
select select "8"
select select "5"
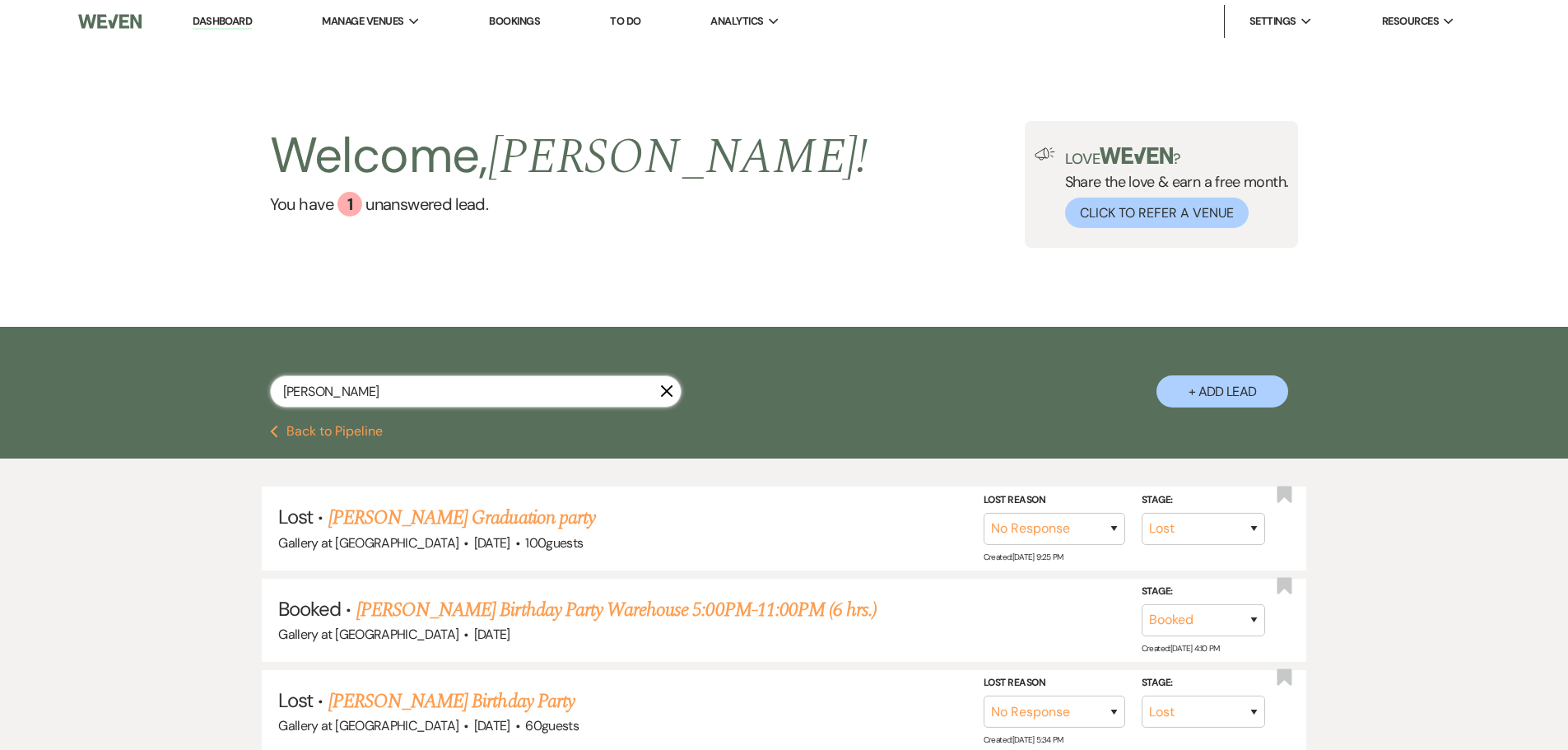
drag, startPoint x: 352, startPoint y: 389, endPoint x: 120, endPoint y: 397, distance: 232.1
click at [120, 397] on div "morgan X + Add Lead" at bounding box center [784, 376] width 1568 height 98
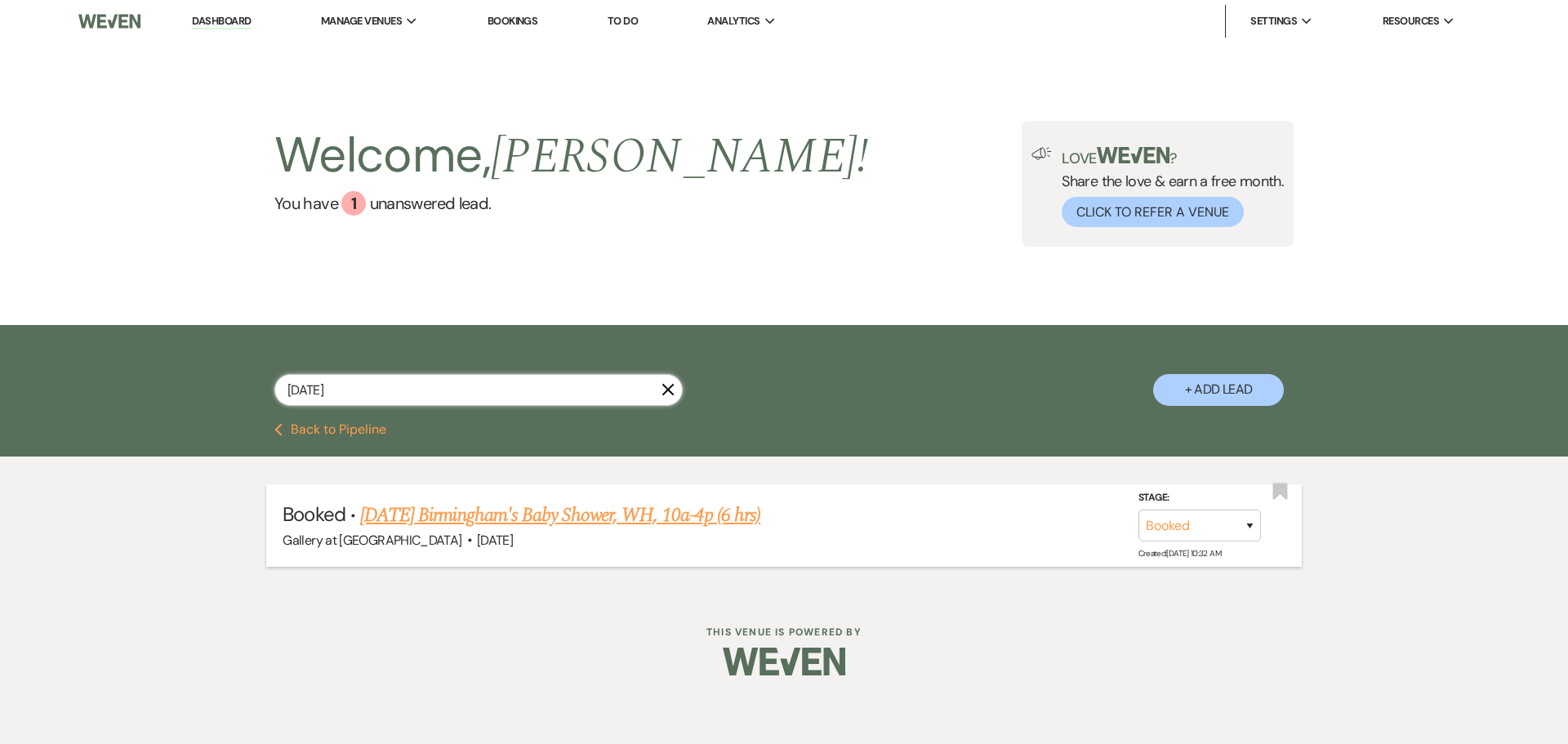
type input "sunday"
click at [486, 511] on link "Sunday Birmingham's Baby Shower, WH, 10a-4p (6 hrs)" at bounding box center [560, 515] width 401 height 30
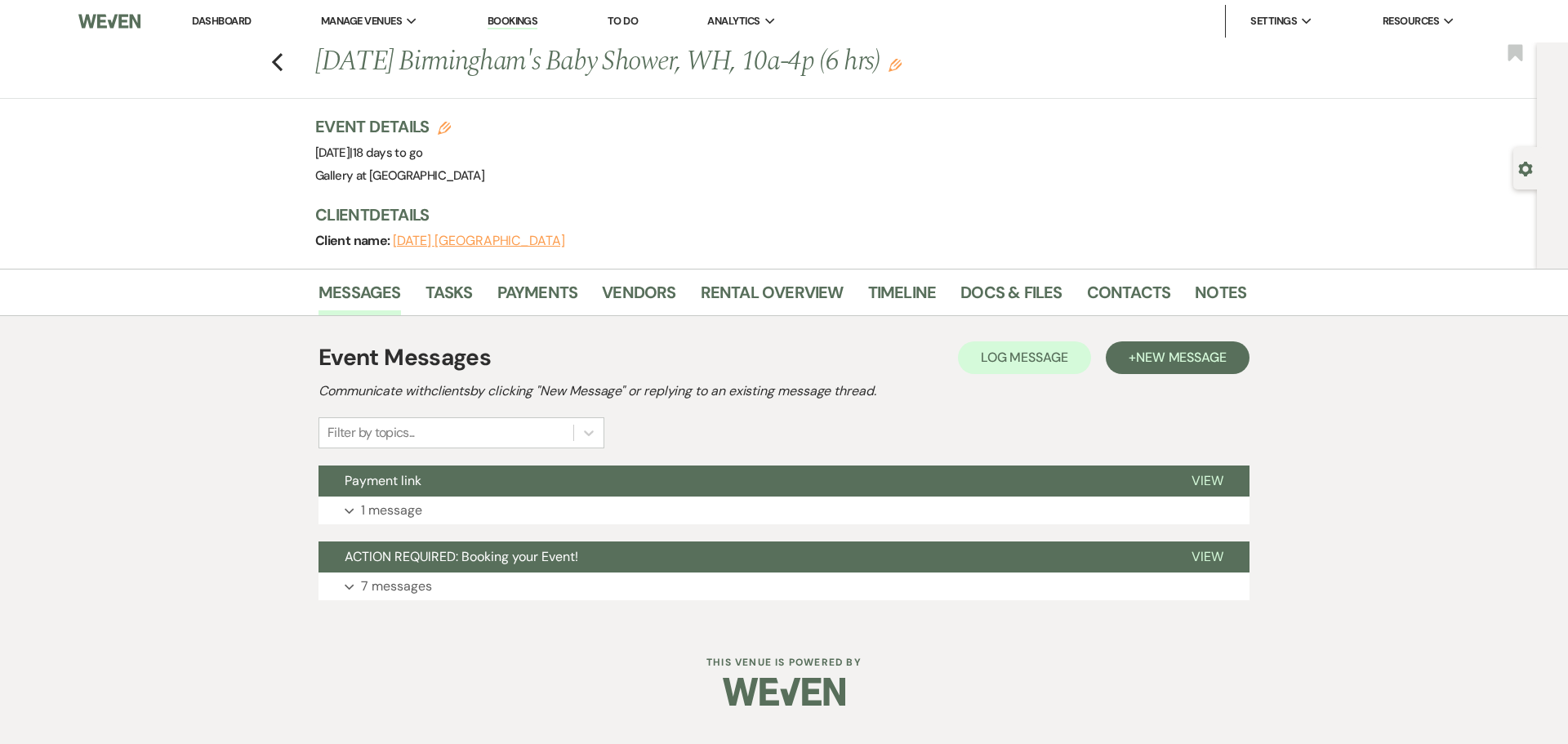
click at [817, 200] on div "Event Details Edit Event Date: Saturday, August 30th, 2025 | 18 days to go Venu…" at bounding box center [780, 192] width 931 height 154
click at [1209, 283] on link "Notes" at bounding box center [1221, 297] width 51 height 36
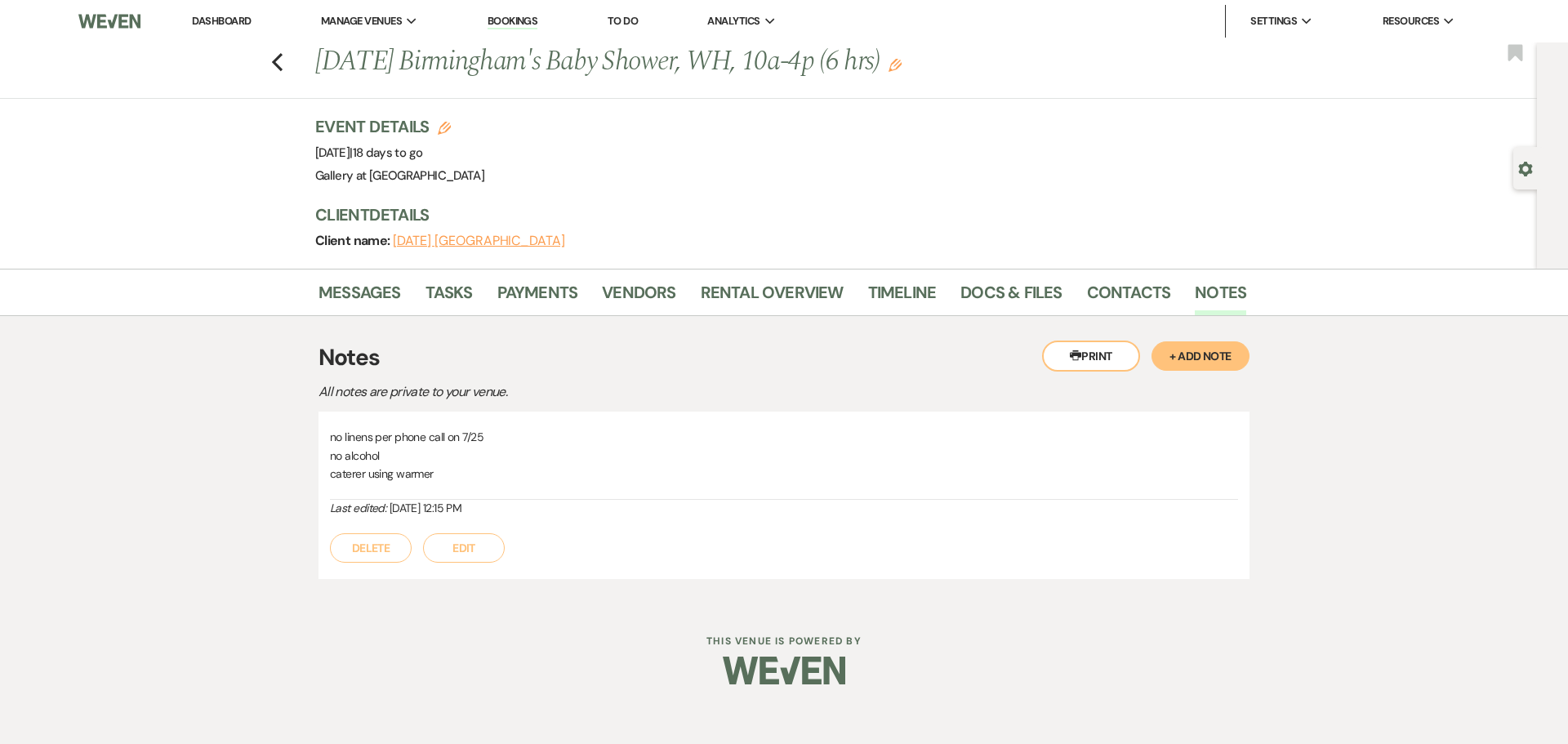
click at [1205, 353] on button "+ Add Note" at bounding box center [1201, 356] width 98 height 30
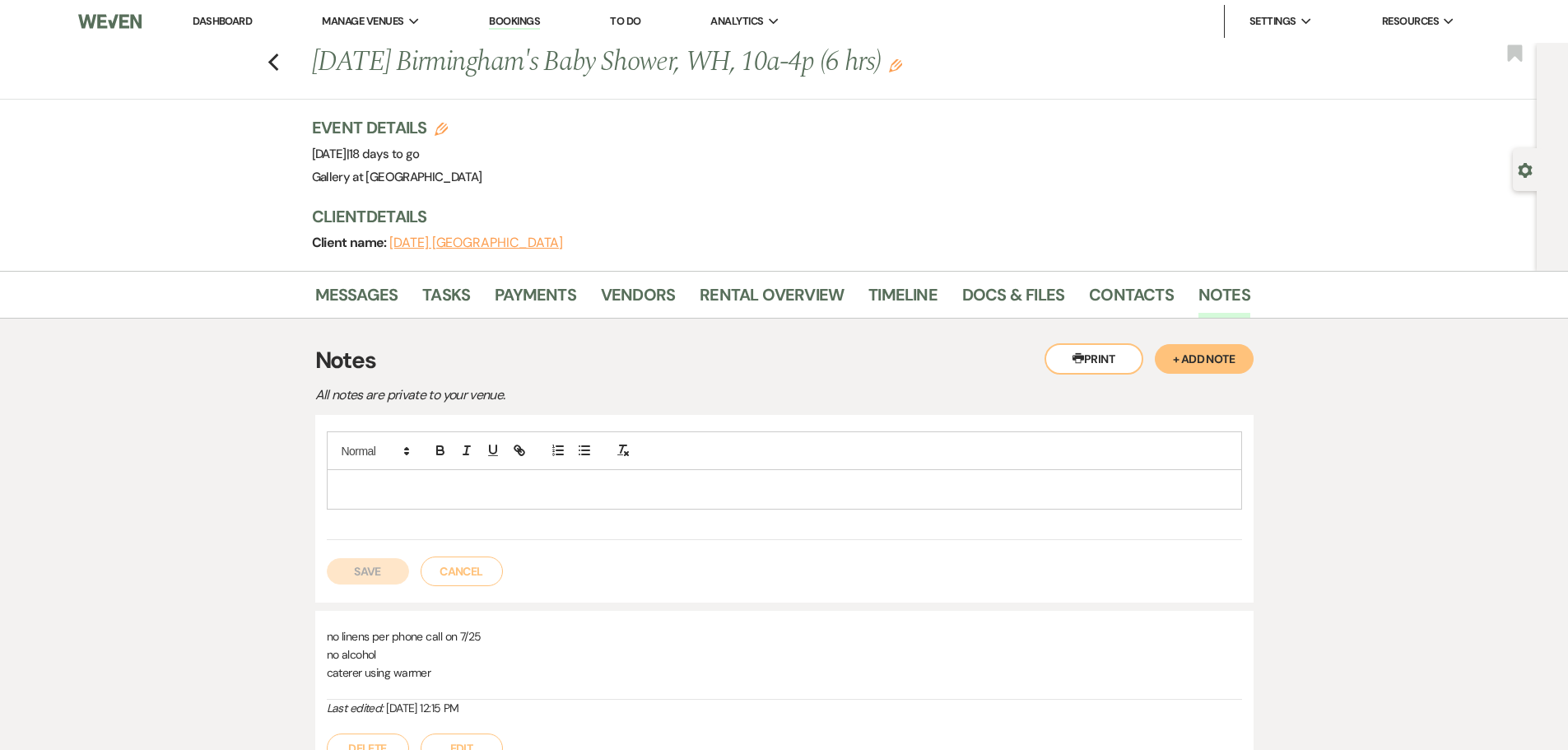
click at [371, 498] on p at bounding box center [784, 489] width 889 height 18
click at [696, 485] on p "8/11/25-I told her we could put chair covers on for an additional $150" at bounding box center [784, 489] width 889 height 18
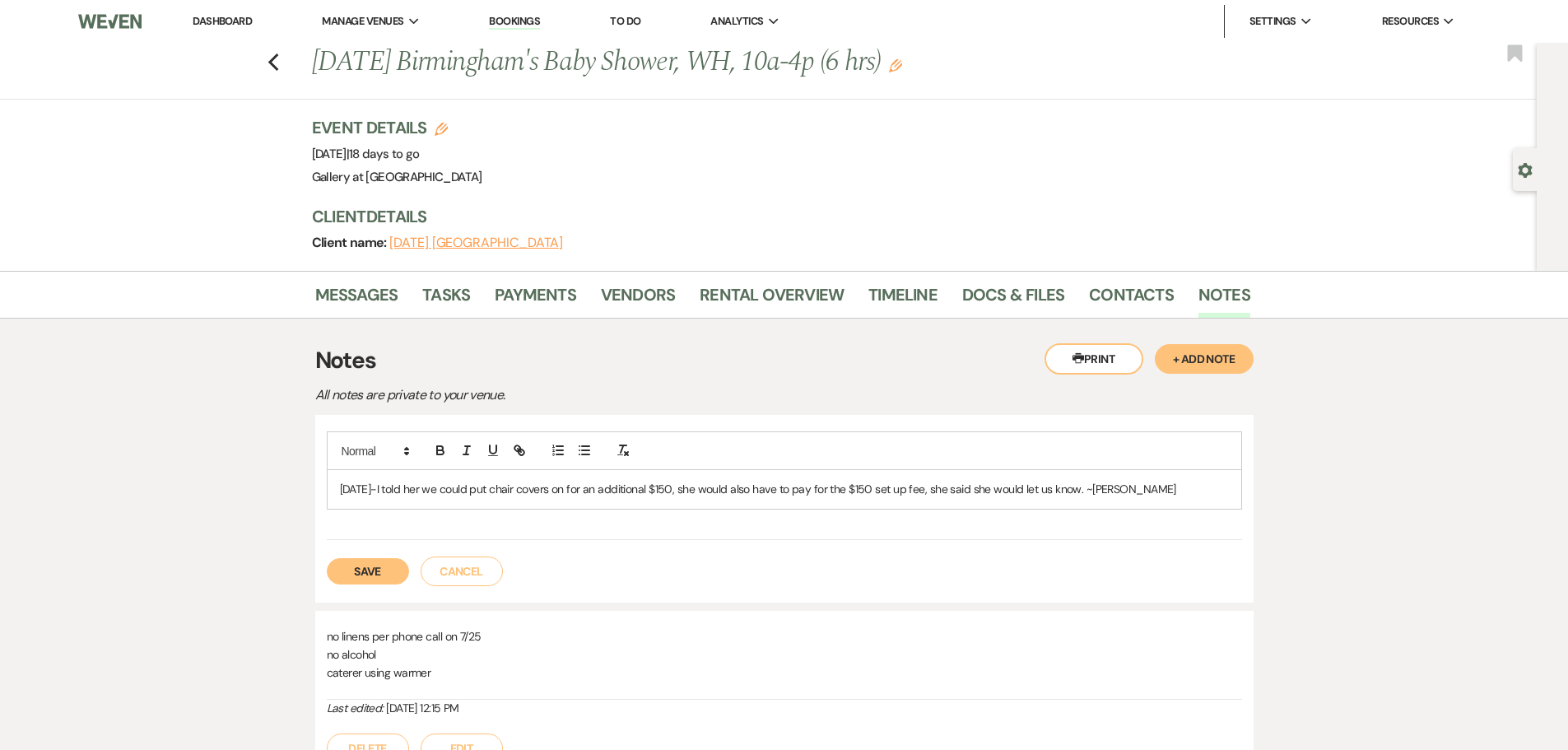
click at [388, 570] on button "Save" at bounding box center [368, 572] width 83 height 26
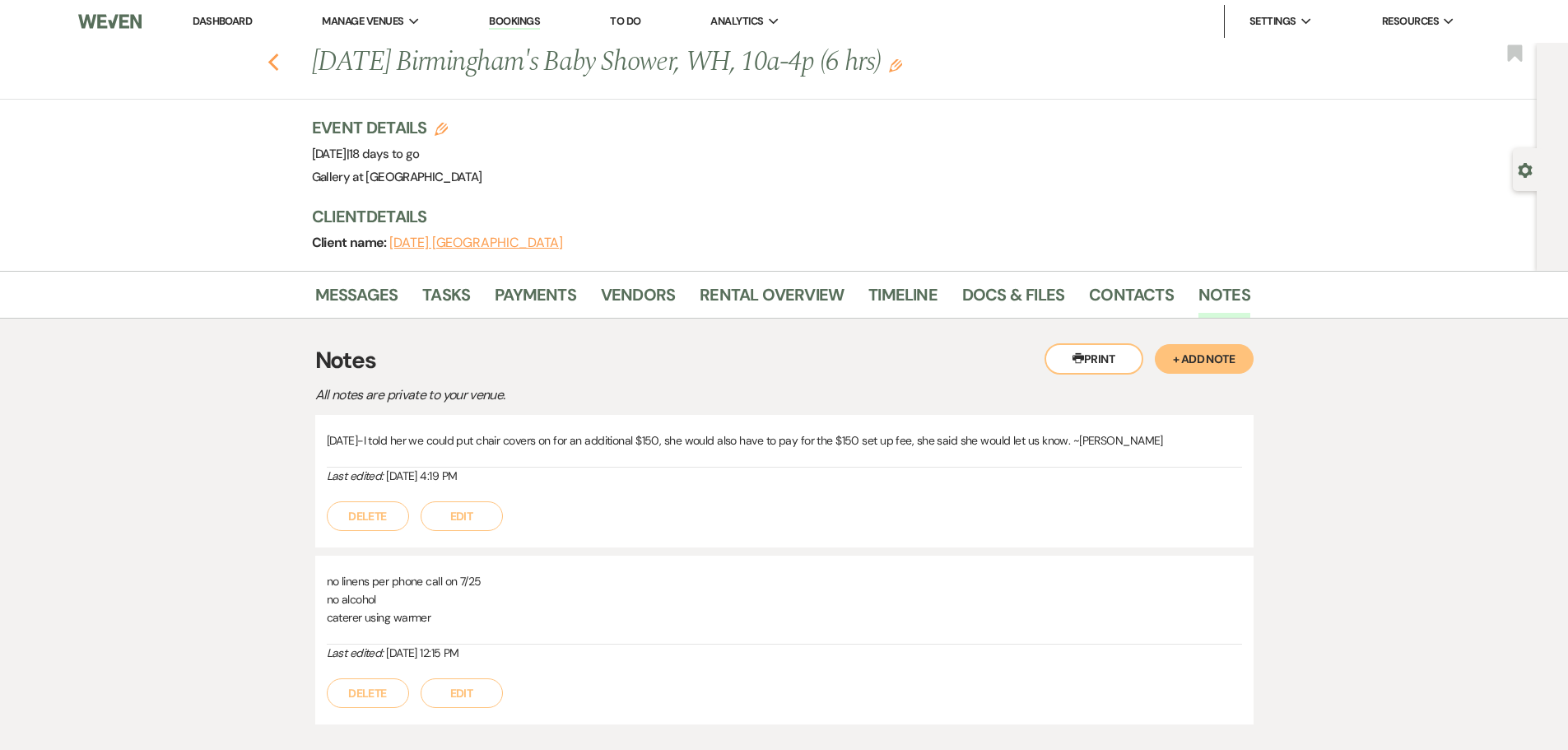
click at [279, 62] on icon "Previous" at bounding box center [273, 62] width 12 height 19
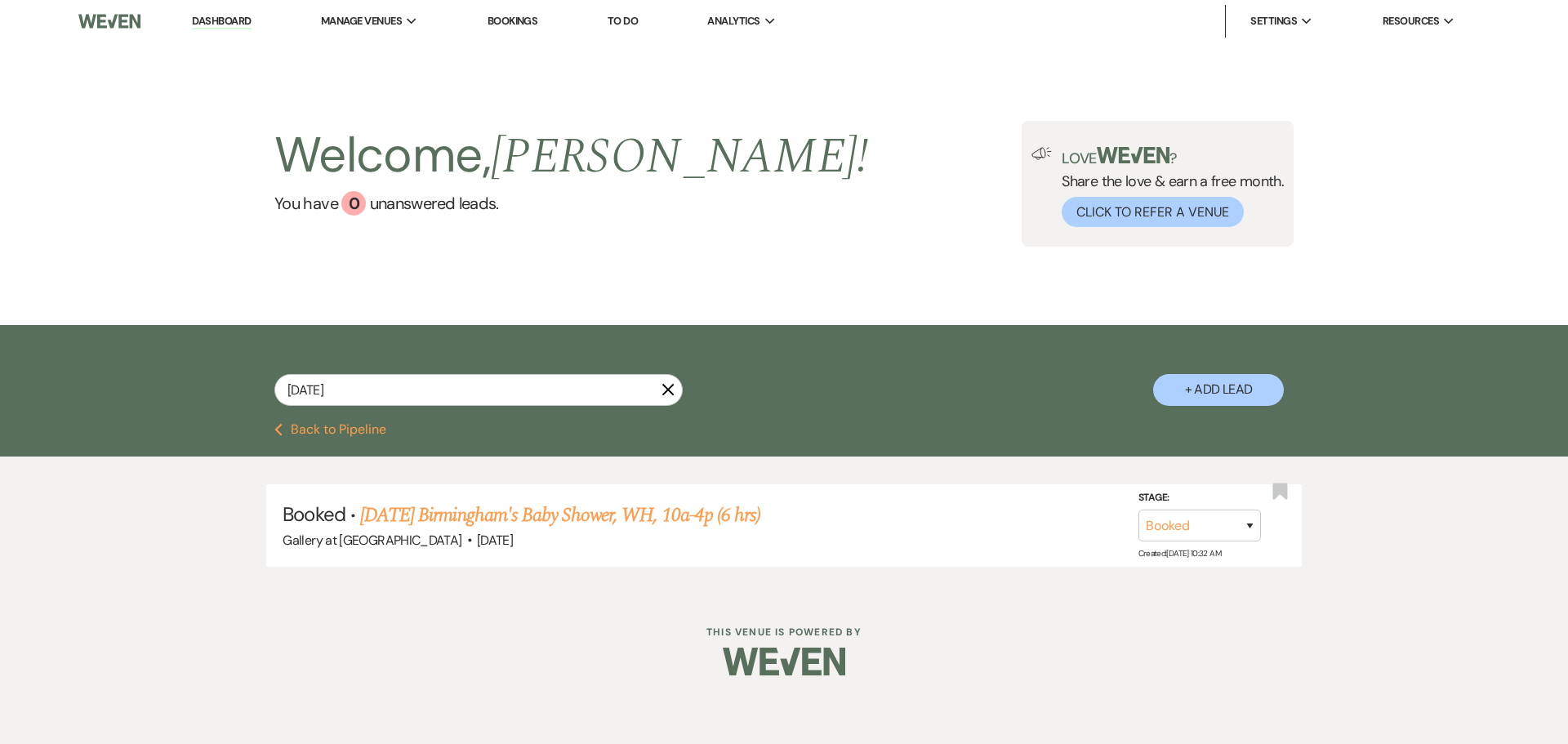
click at [670, 383] on icon "X" at bounding box center [668, 389] width 13 height 13
select select "5"
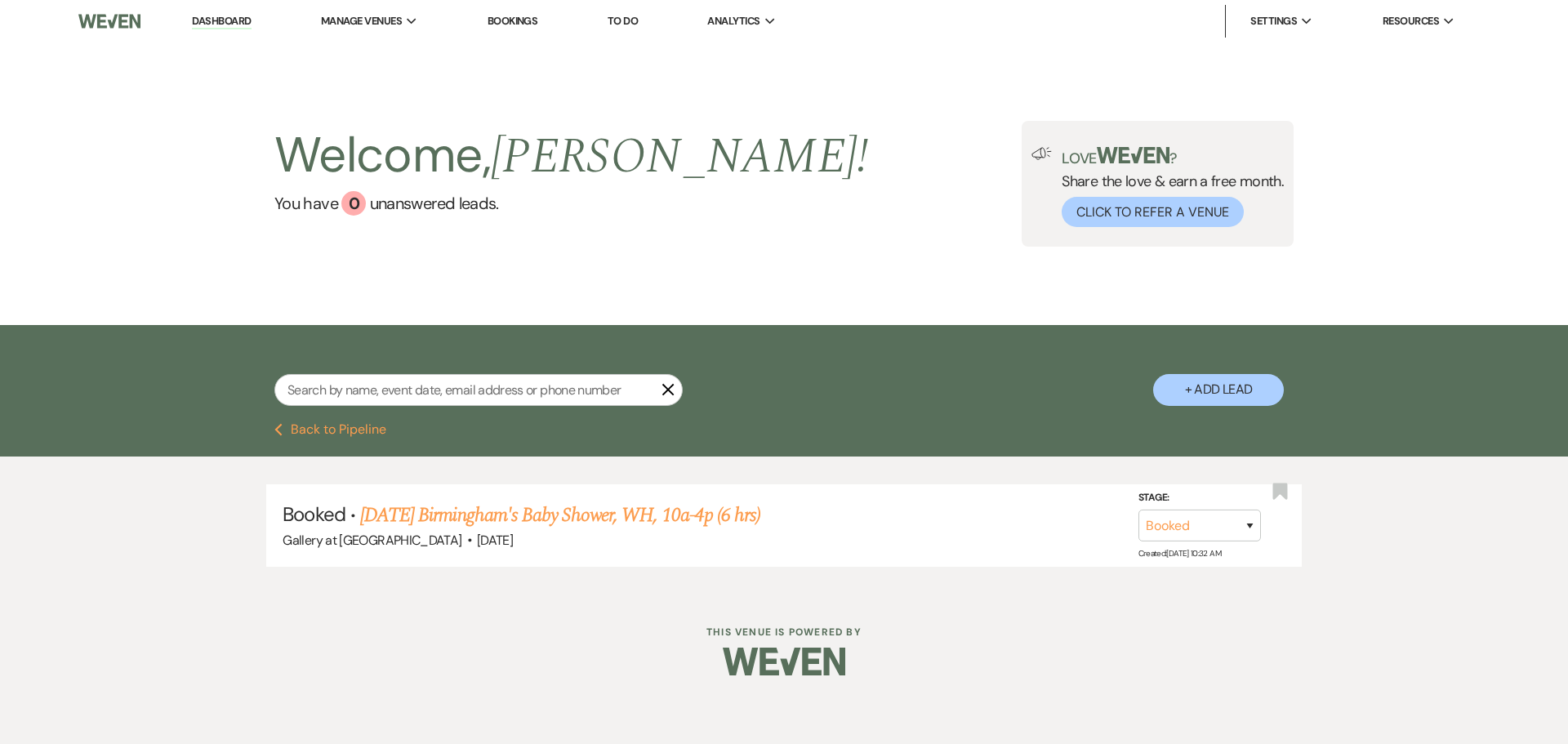
select select "5"
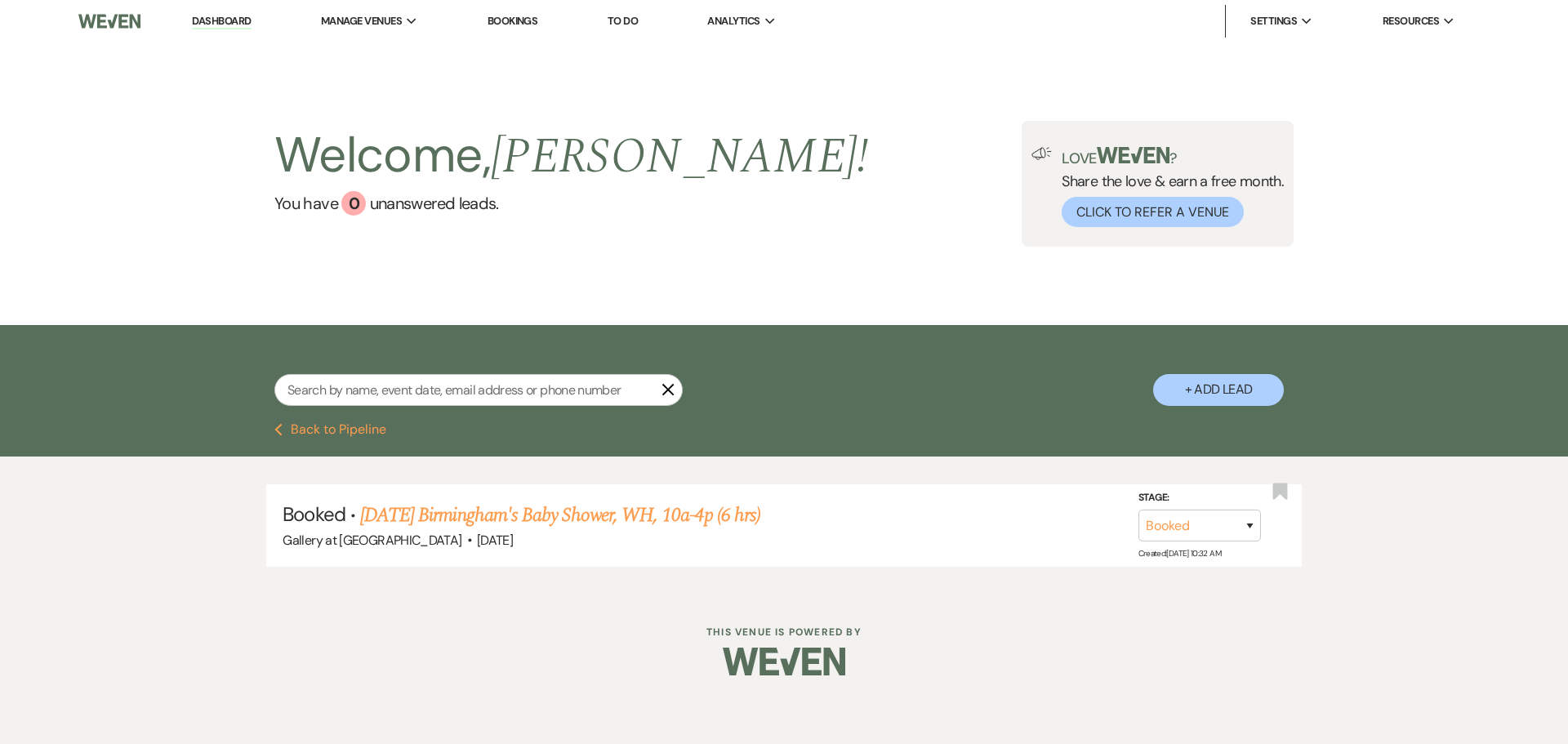
select select "5"
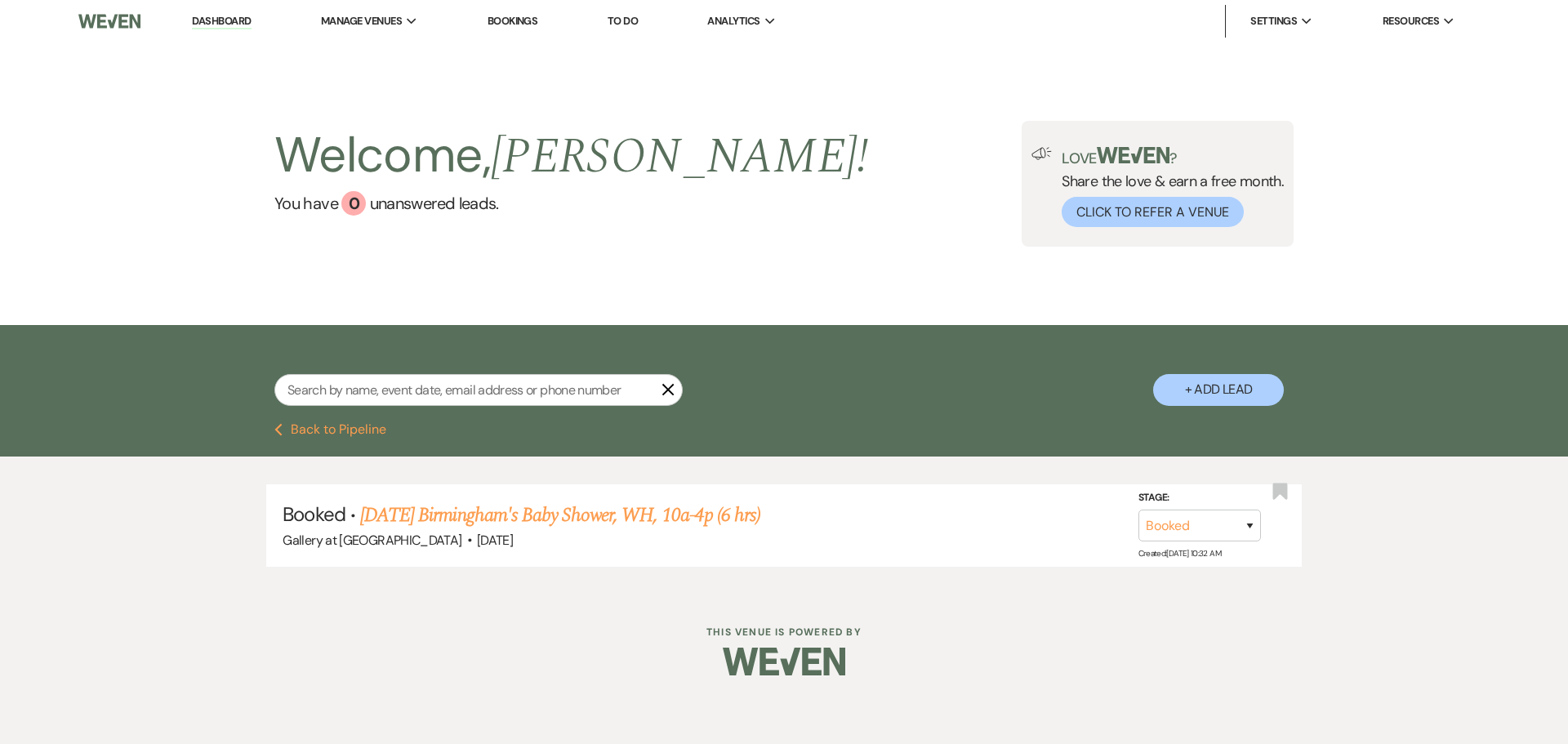
select select "5"
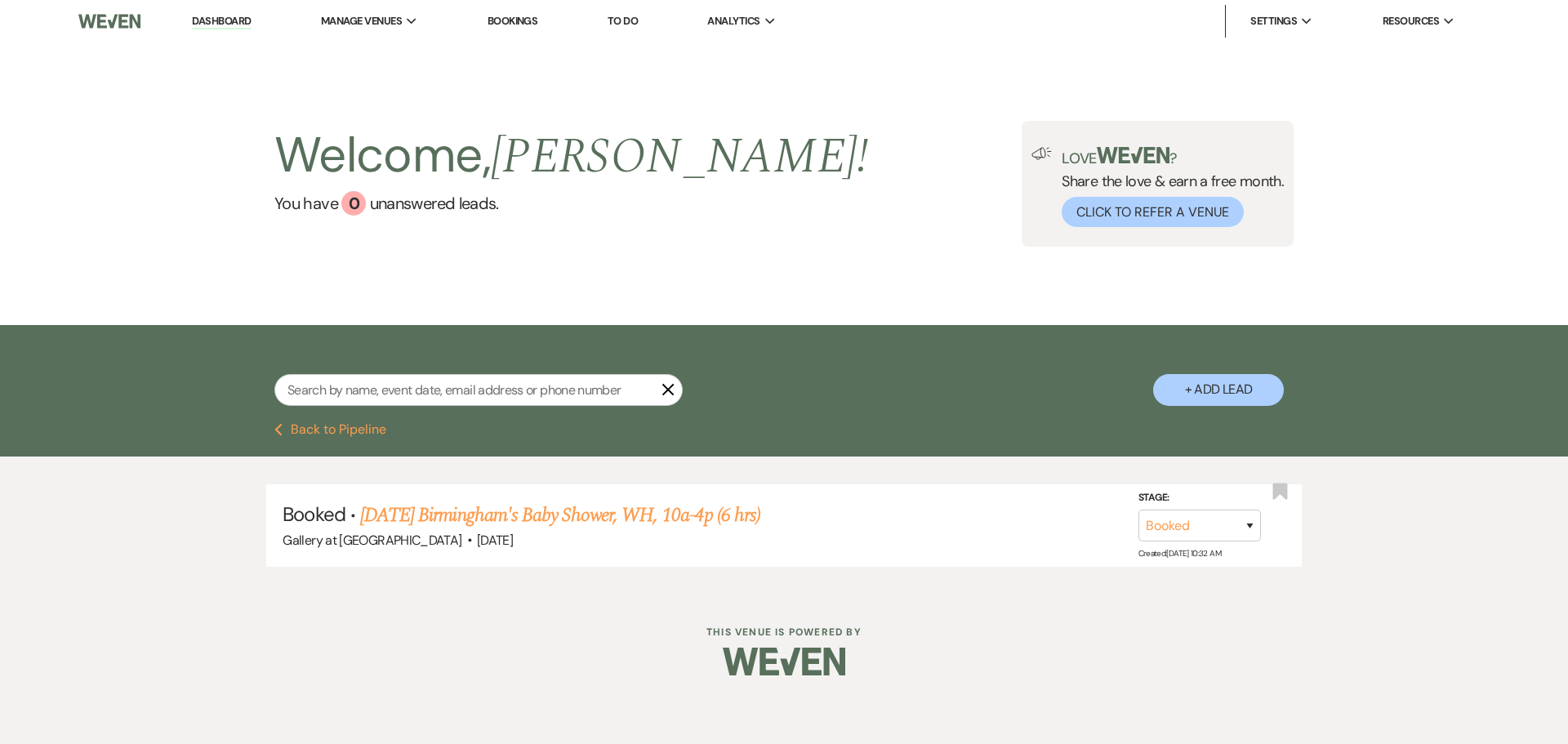
select select "5"
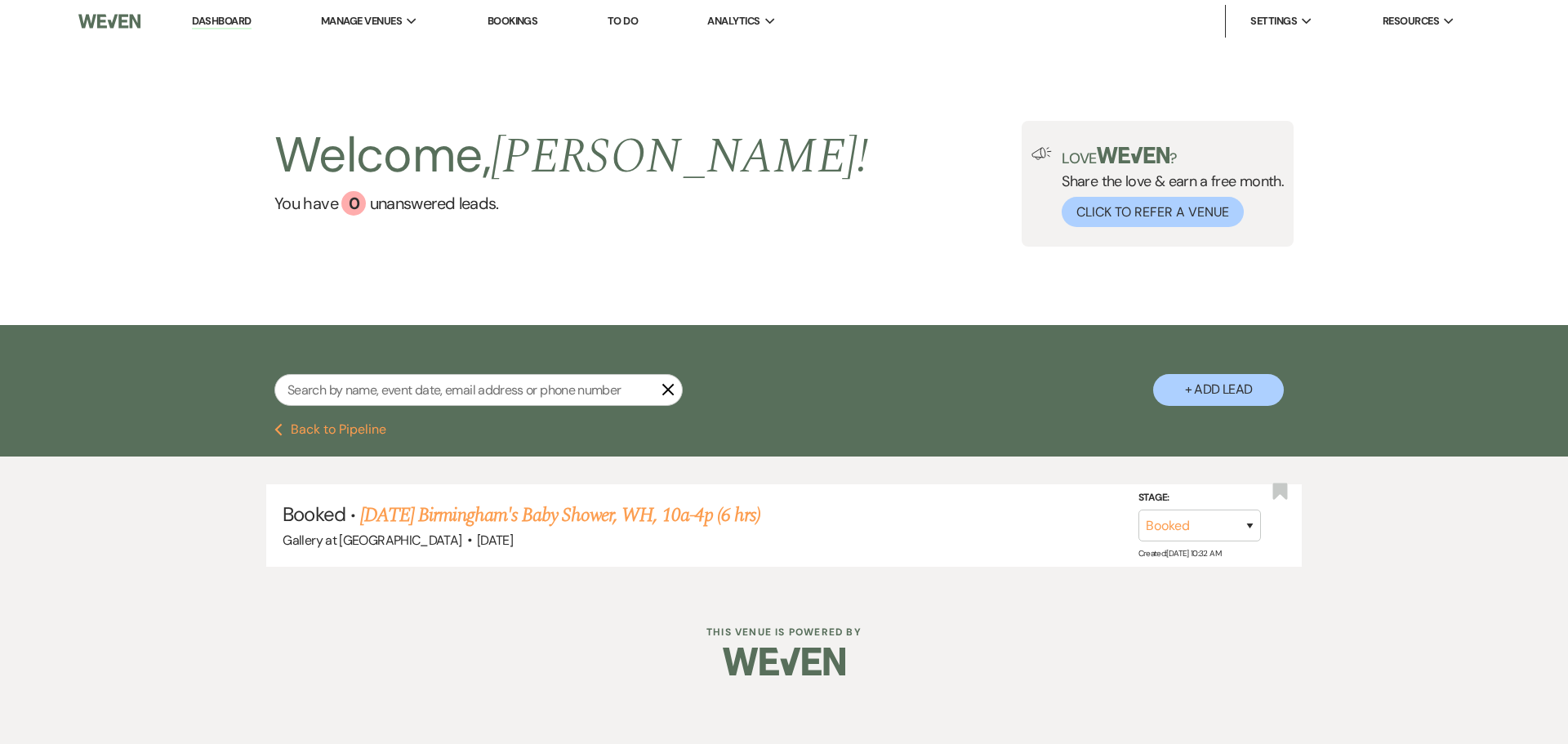
select select "5"
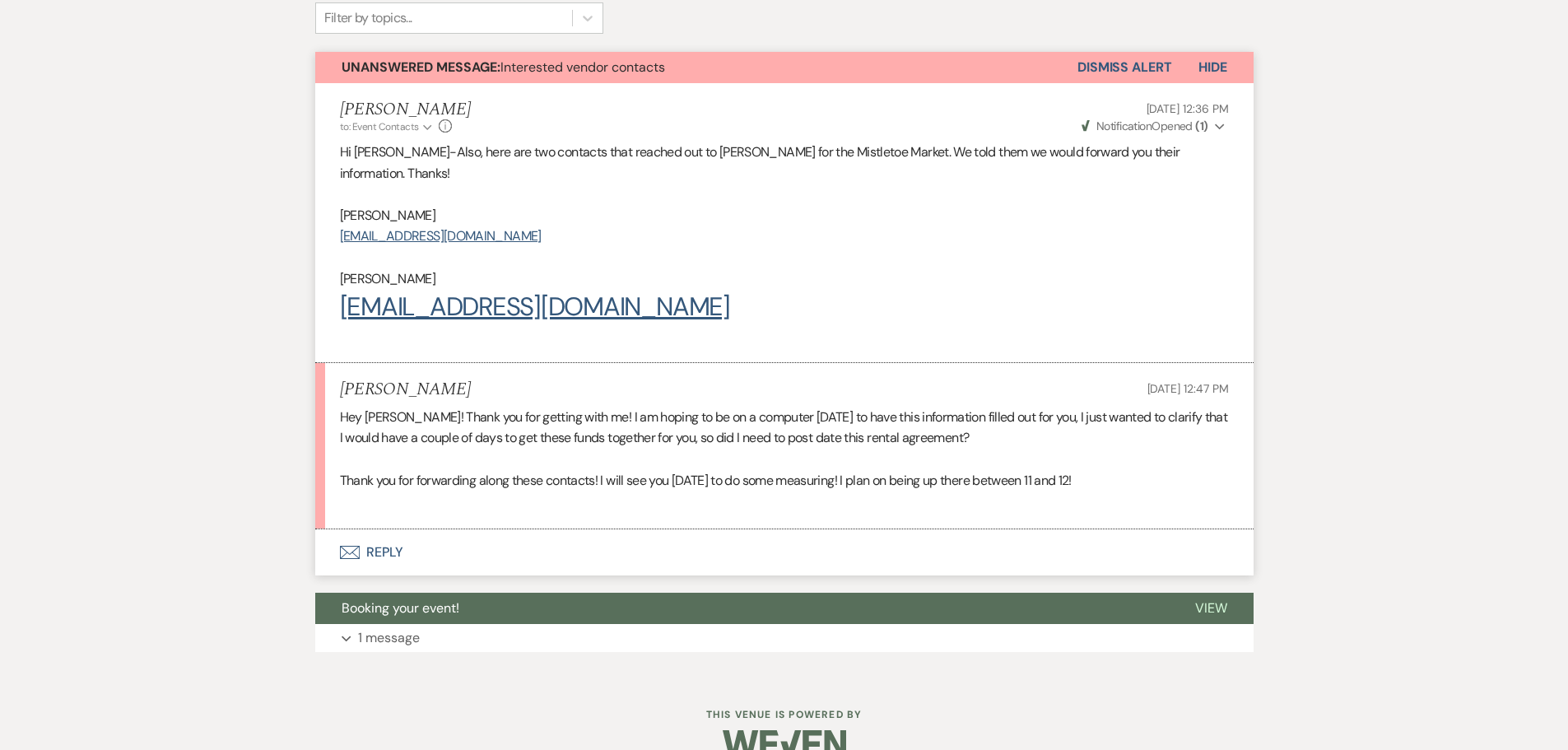
click at [378, 529] on button "Envelope Reply" at bounding box center [784, 552] width 938 height 46
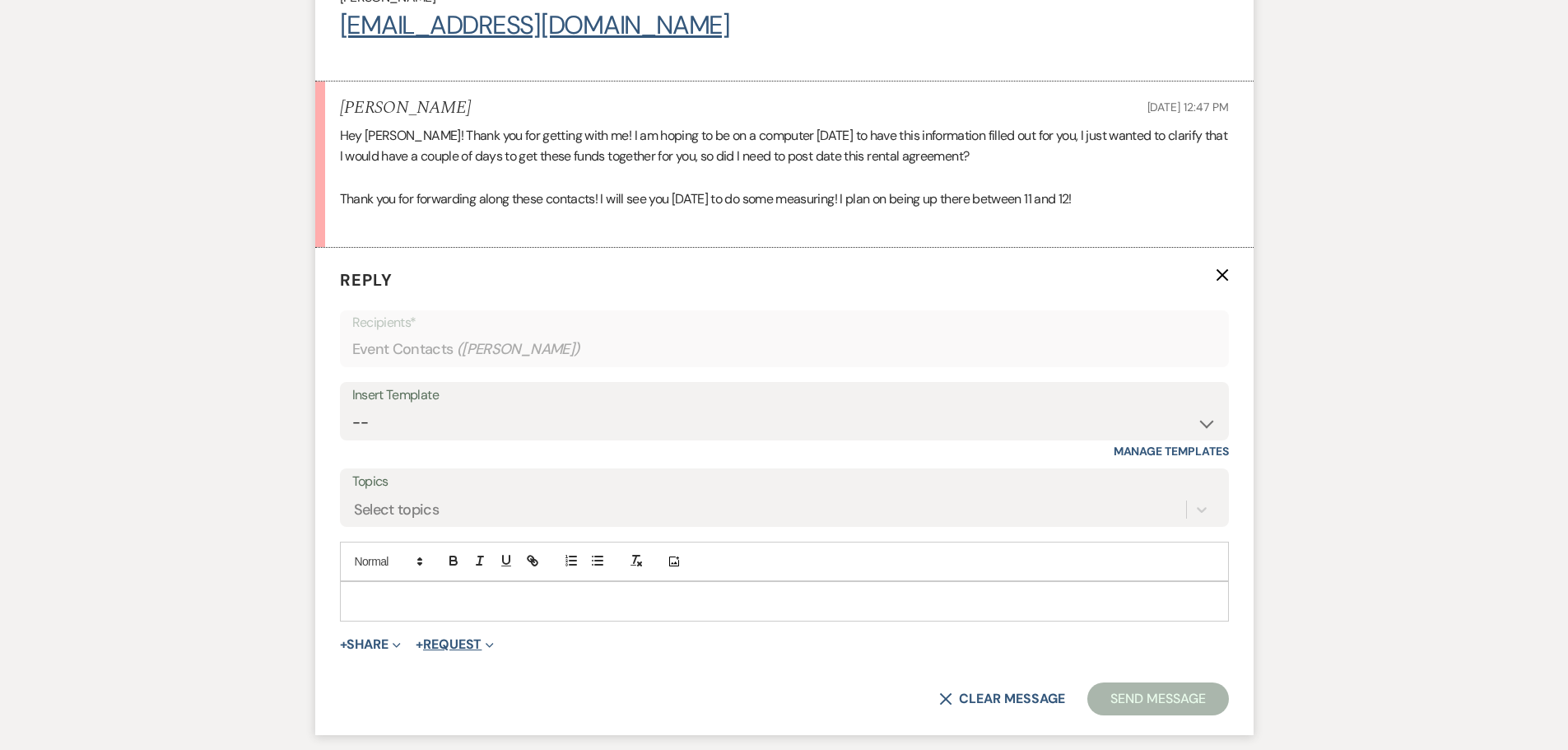
scroll to position [890, 0]
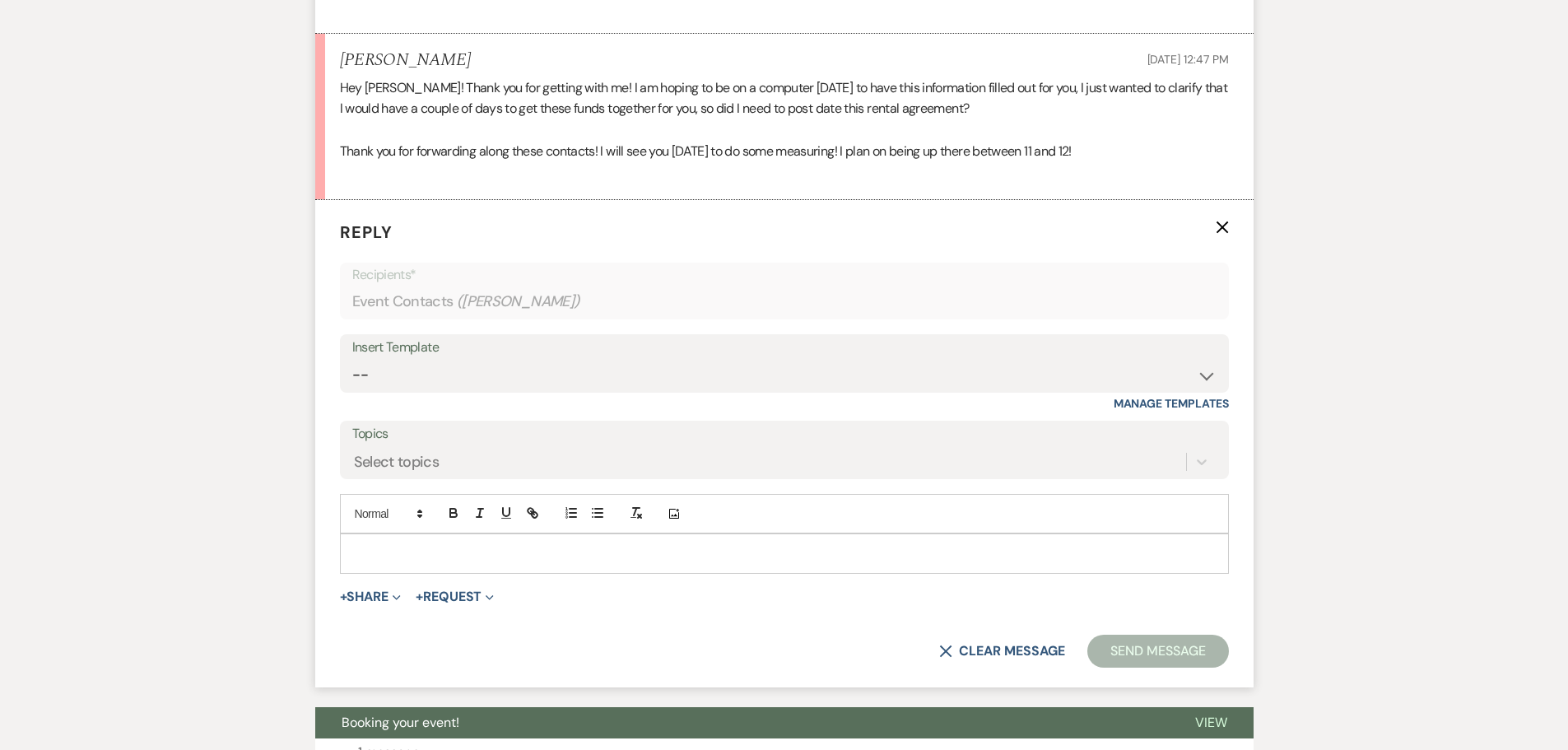
click at [481, 535] on div at bounding box center [784, 553] width 887 height 38
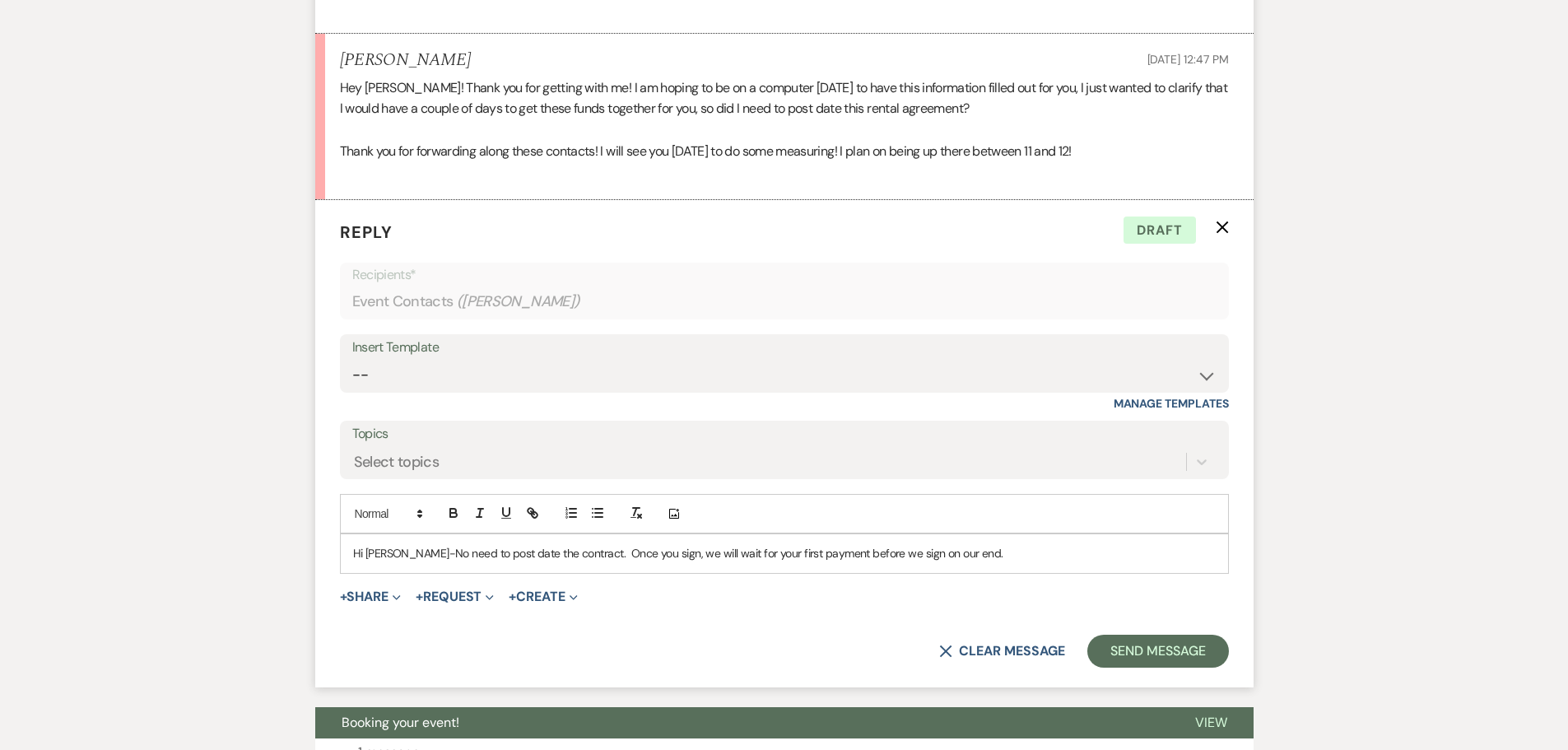
click at [406, 544] on p "Hi [PERSON_NAME]-No need to post date the contract. Once you sign, we will wait…" at bounding box center [784, 553] width 863 height 18
click at [986, 544] on p "Hi [PERSON_NAME]-No need to post date the contract. Once you sign, we will wait…" at bounding box center [784, 553] width 863 height 18
drag, startPoint x: 404, startPoint y: 530, endPoint x: 574, endPoint y: 529, distance: 170.0
click at [574, 544] on p "Hi [PERSON_NAME]-No need to post date the contract. Once you sign, we will wait…" at bounding box center [784, 553] width 863 height 18
click at [995, 544] on p "Hi [PERSON_NAME]-Feel free to sign the agreement, however, we will not sign on …" at bounding box center [784, 553] width 863 height 18
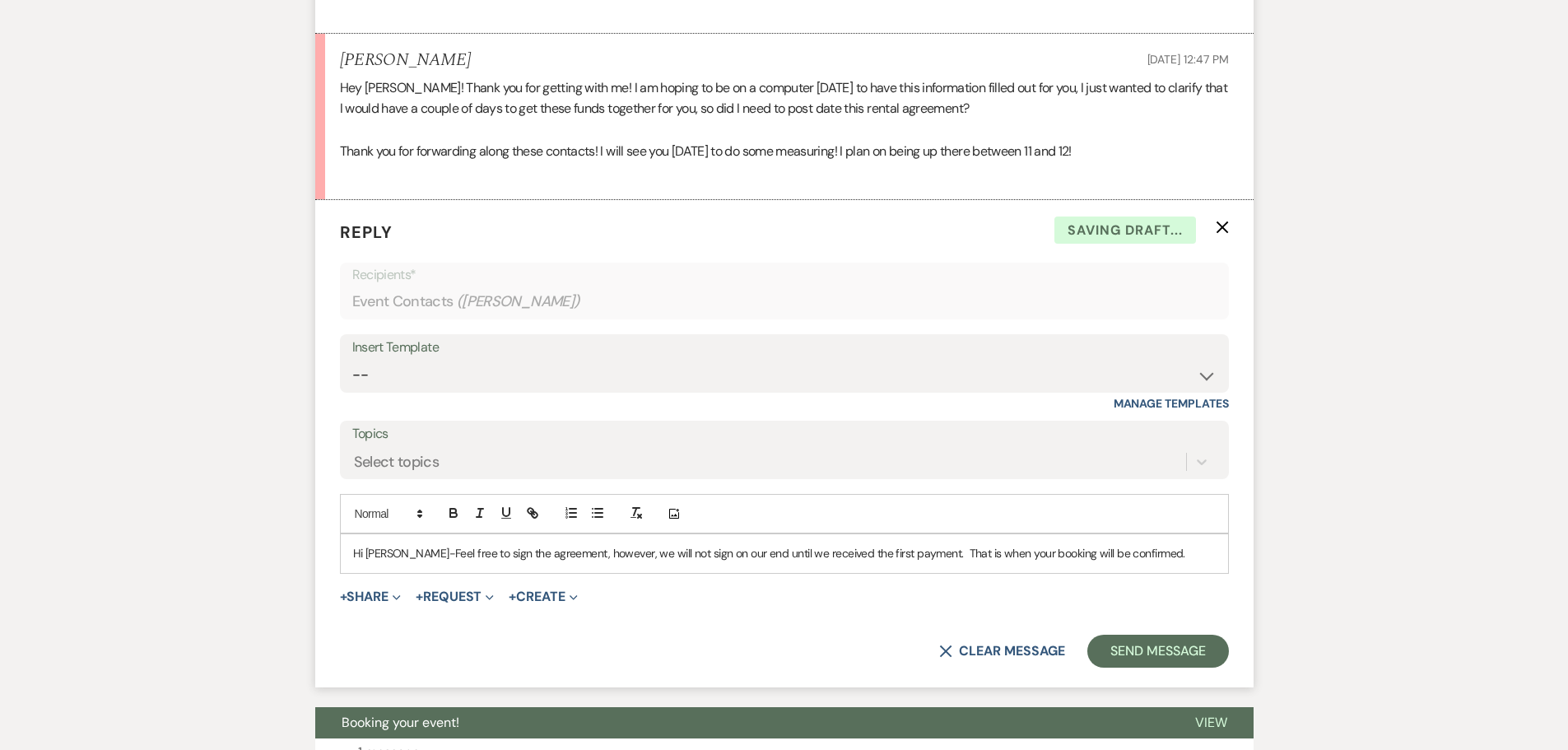
click at [1149, 544] on p "Hi [PERSON_NAME]-Feel free to sign the agreement, however, we will not sign on …" at bounding box center [784, 553] width 863 height 18
click at [404, 544] on p "Hi [PERSON_NAME]-Feel free to sign the agreement, however, we will not sign on …" at bounding box center [784, 553] width 863 height 18
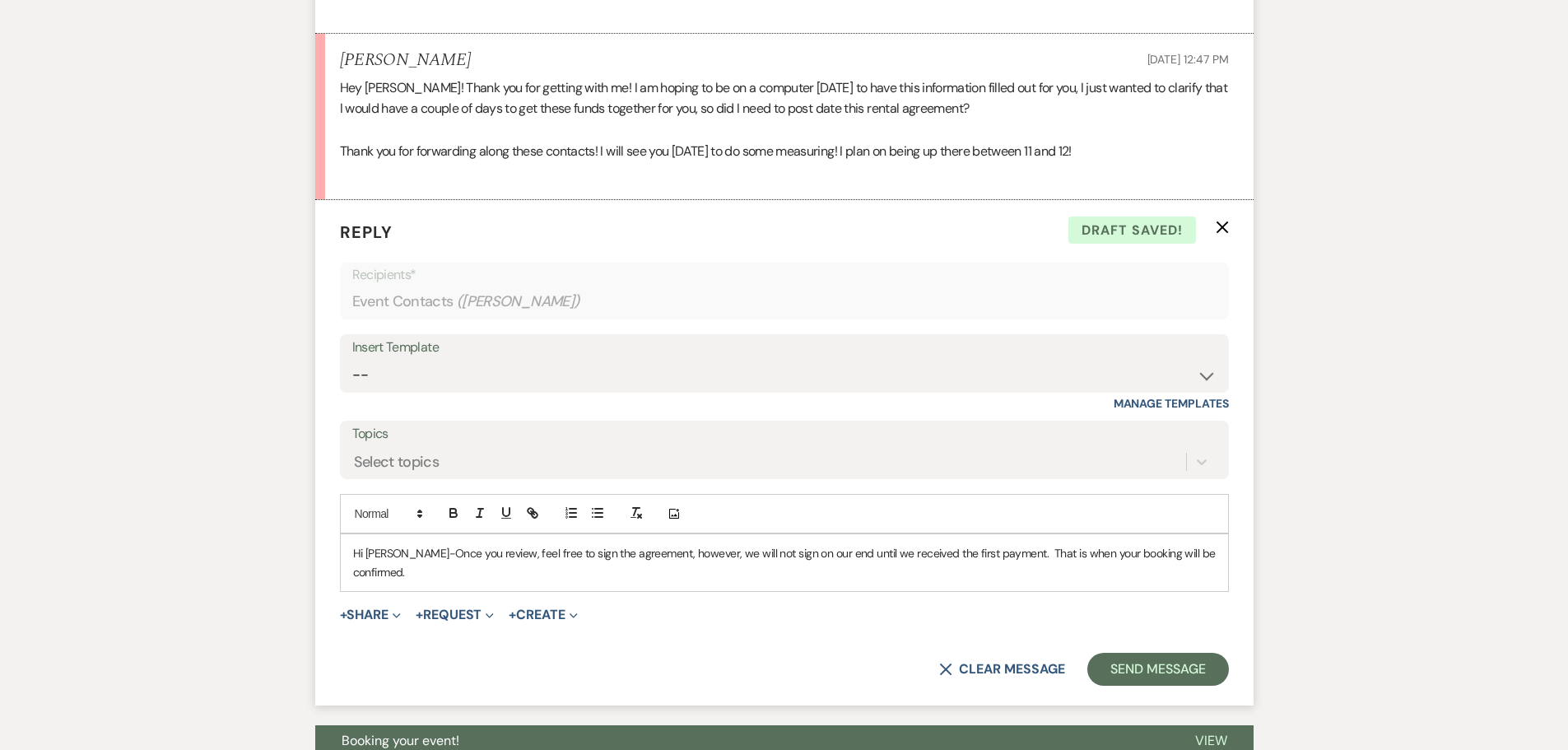
click at [640, 544] on p "Hi [PERSON_NAME]-Once you review, feel free to sign the agreement, however, we …" at bounding box center [784, 563] width 863 height 37
click at [859, 544] on p "Hi [PERSON_NAME]-Once you review, feel free to sign the agreement. We will not …" at bounding box center [784, 563] width 863 height 37
click at [1185, 544] on p "Hi [PERSON_NAME]-Once you review, feel free to sign the agreement. We will not …" at bounding box center [784, 563] width 863 height 37
click at [529, 550] on p "Hi [PERSON_NAME]-Once you review, feel free to sign the agreement. We will not …" at bounding box center [784, 563] width 863 height 37
click at [758, 554] on p "Hi [PERSON_NAME]-Once you review, feel free to sign the agreement. We will not …" at bounding box center [784, 563] width 863 height 37
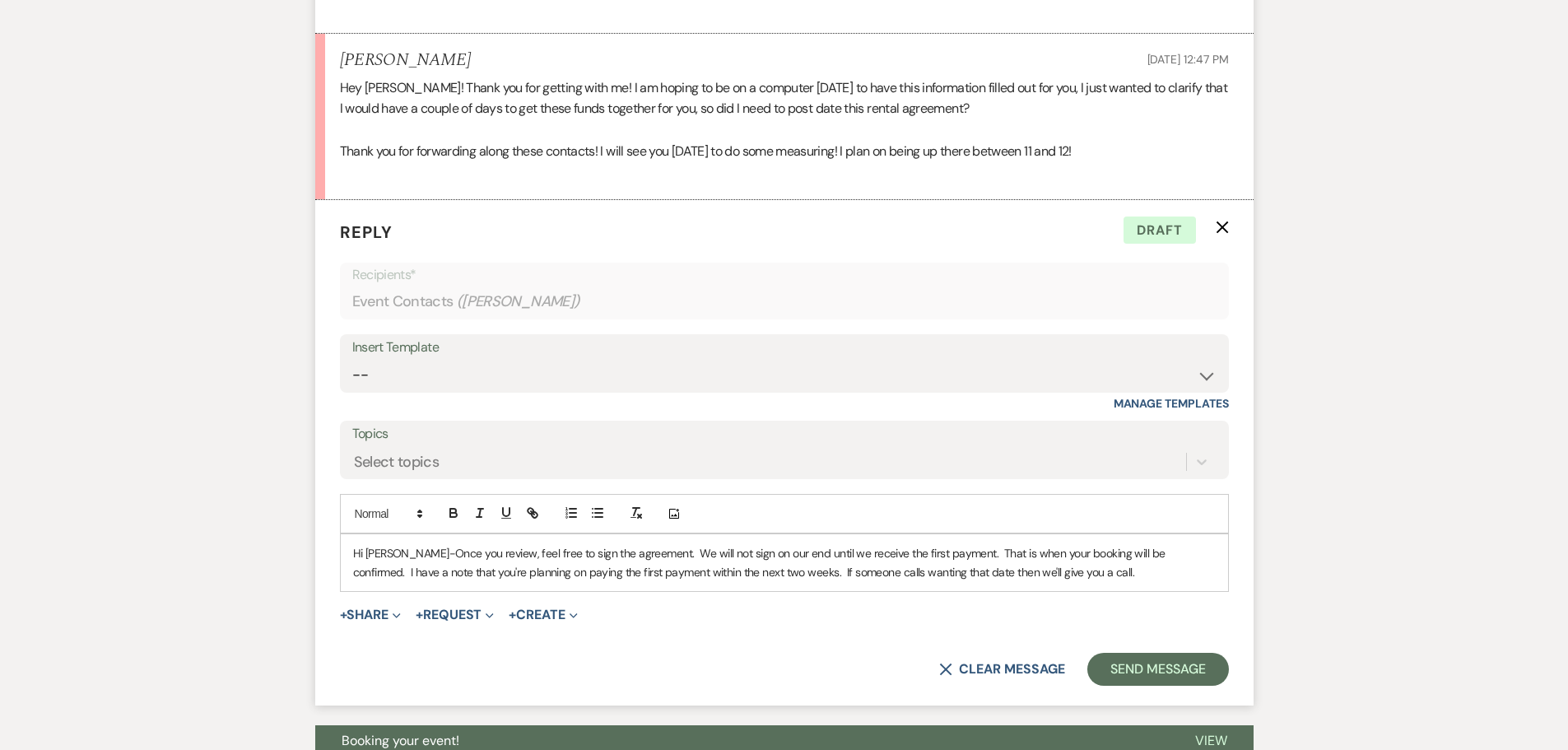
click at [700, 544] on p "Hi [PERSON_NAME]-Once you review, feel free to sign the agreement. We will not …" at bounding box center [784, 563] width 863 height 37
click at [1080, 545] on p "Hi [PERSON_NAME]-Once you review, feel free to sign the agreement. We will not,…" at bounding box center [784, 563] width 863 height 37
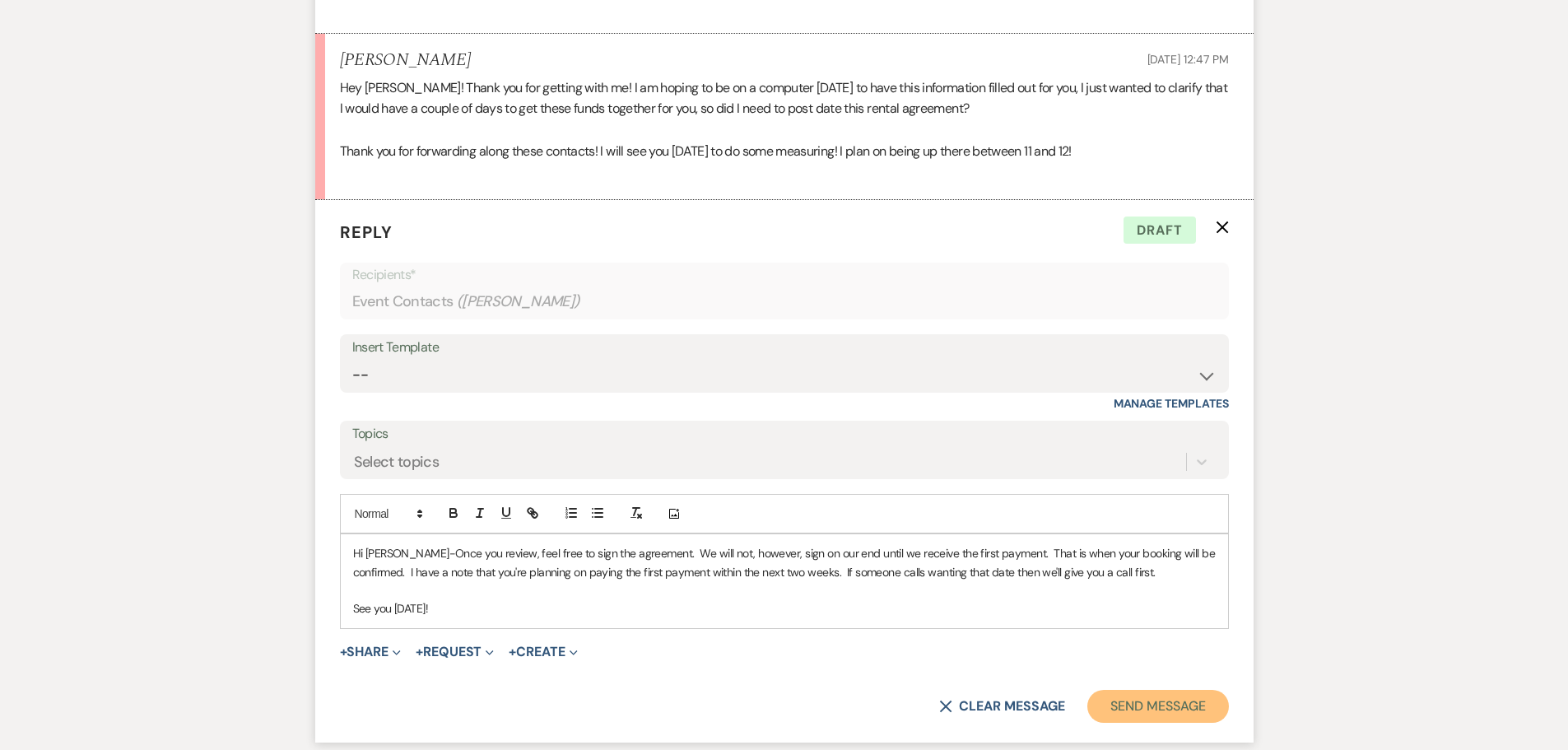
click at [1146, 689] on button "Send Message" at bounding box center [1158, 705] width 141 height 33
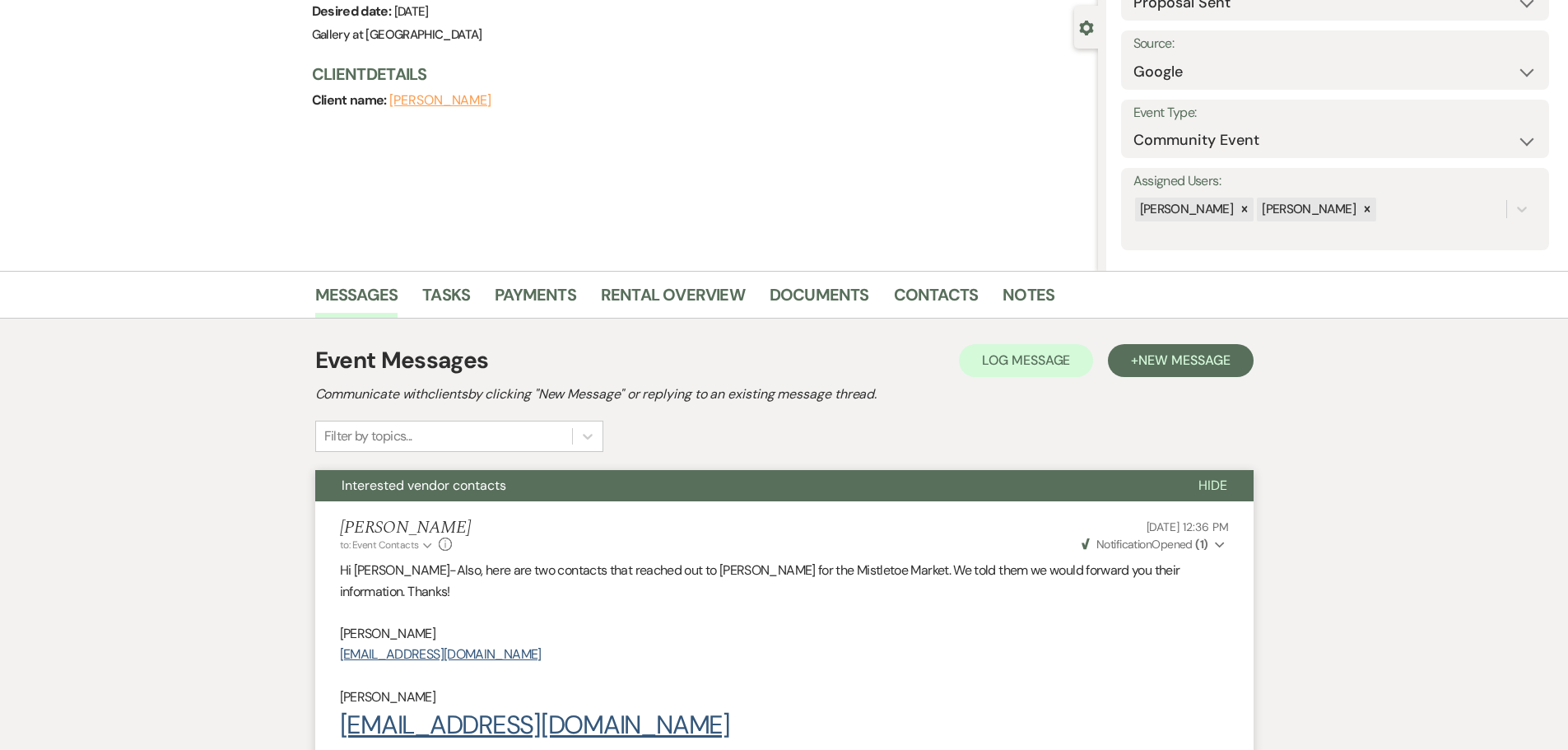
scroll to position [0, 0]
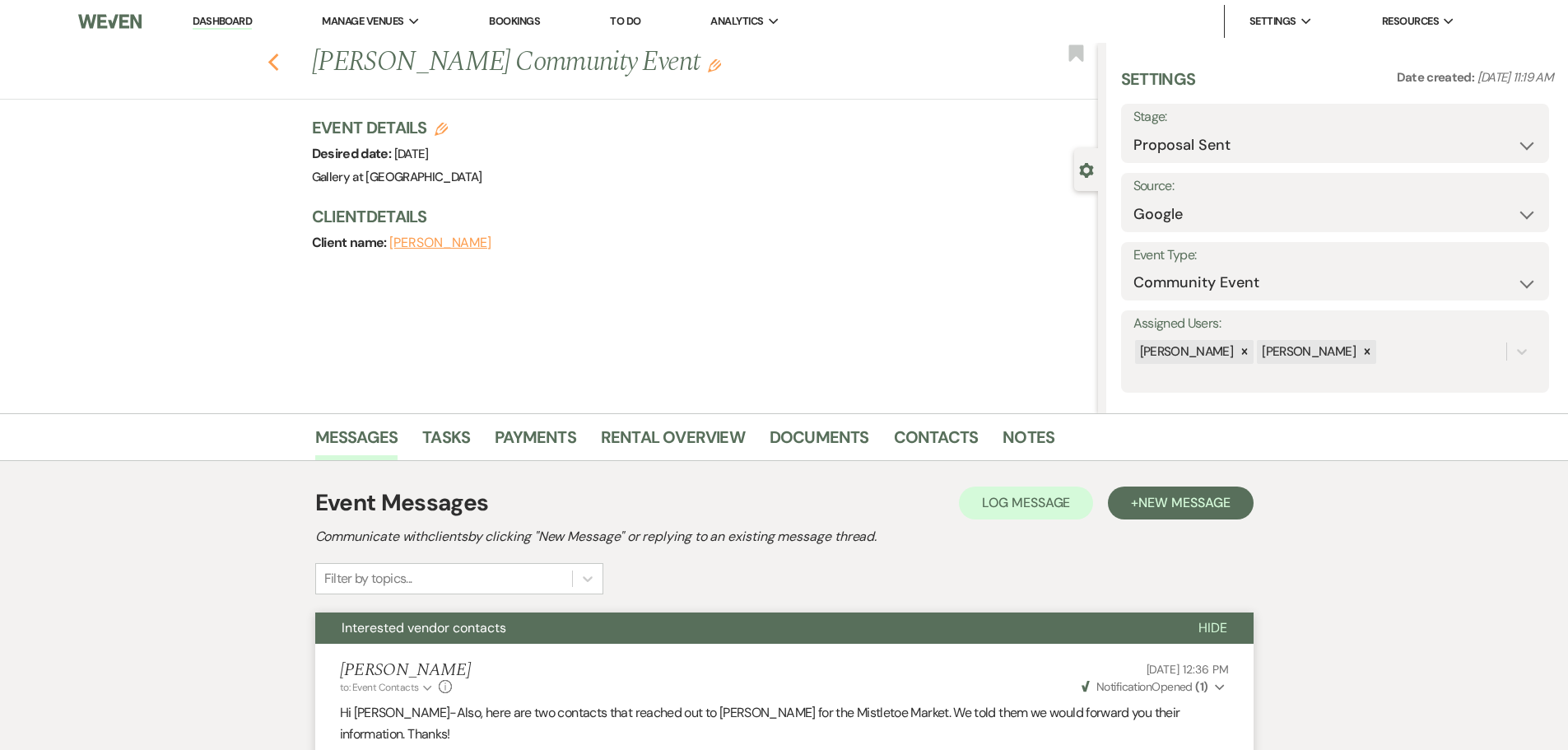
click at [274, 61] on icon "Previous" at bounding box center [273, 62] width 12 height 19
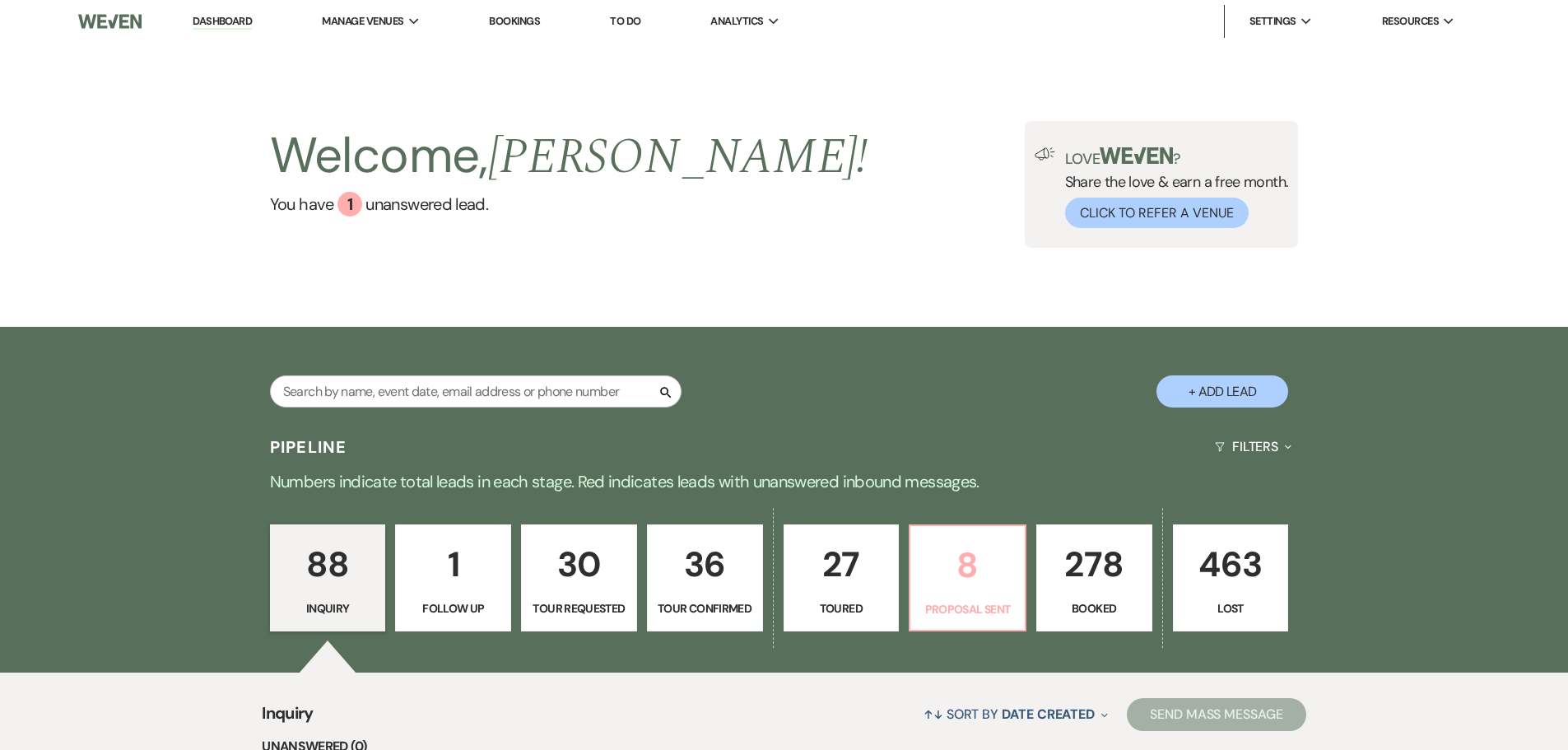
click at [986, 606] on p "Proposal Sent" at bounding box center [968, 608] width 95 height 18
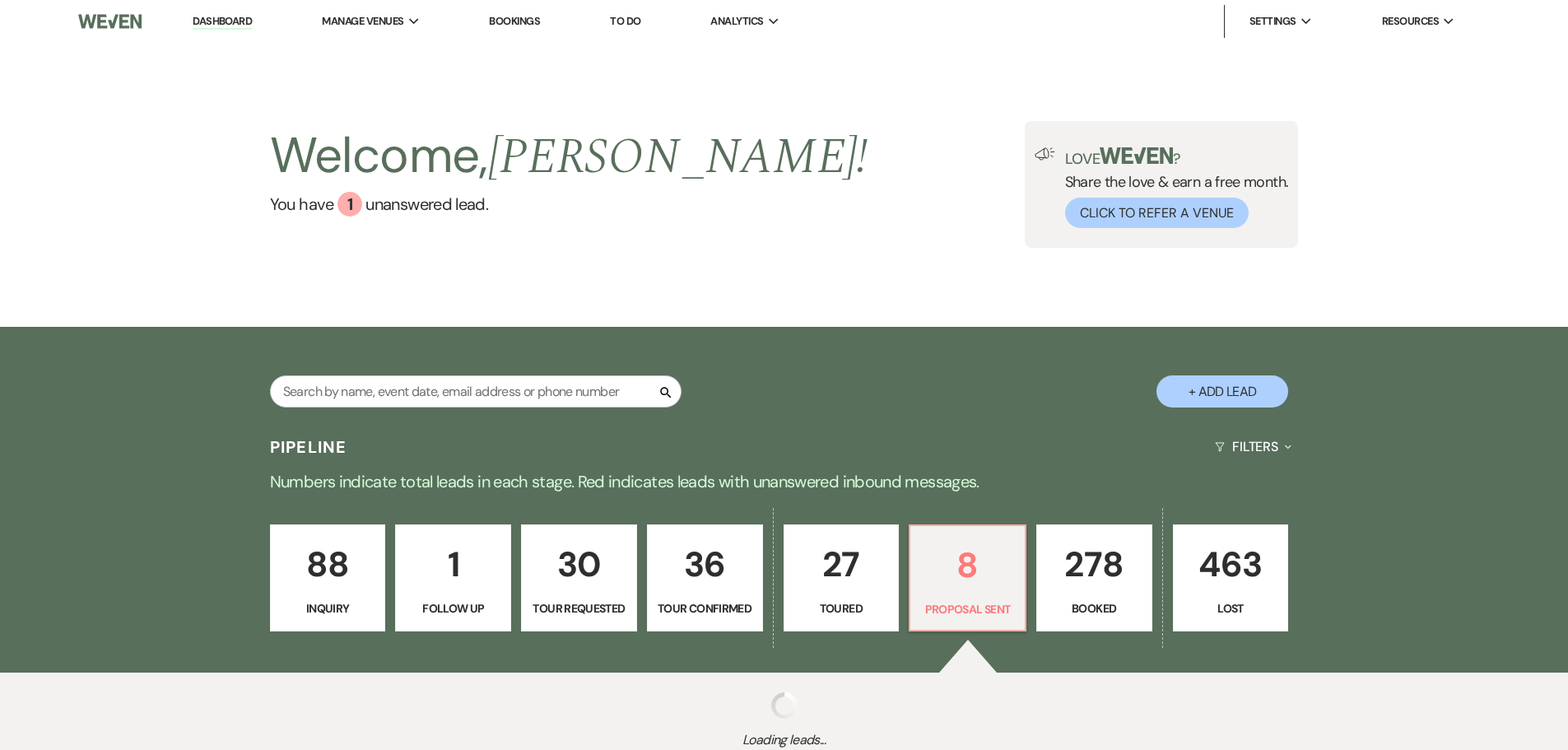
select select "6"
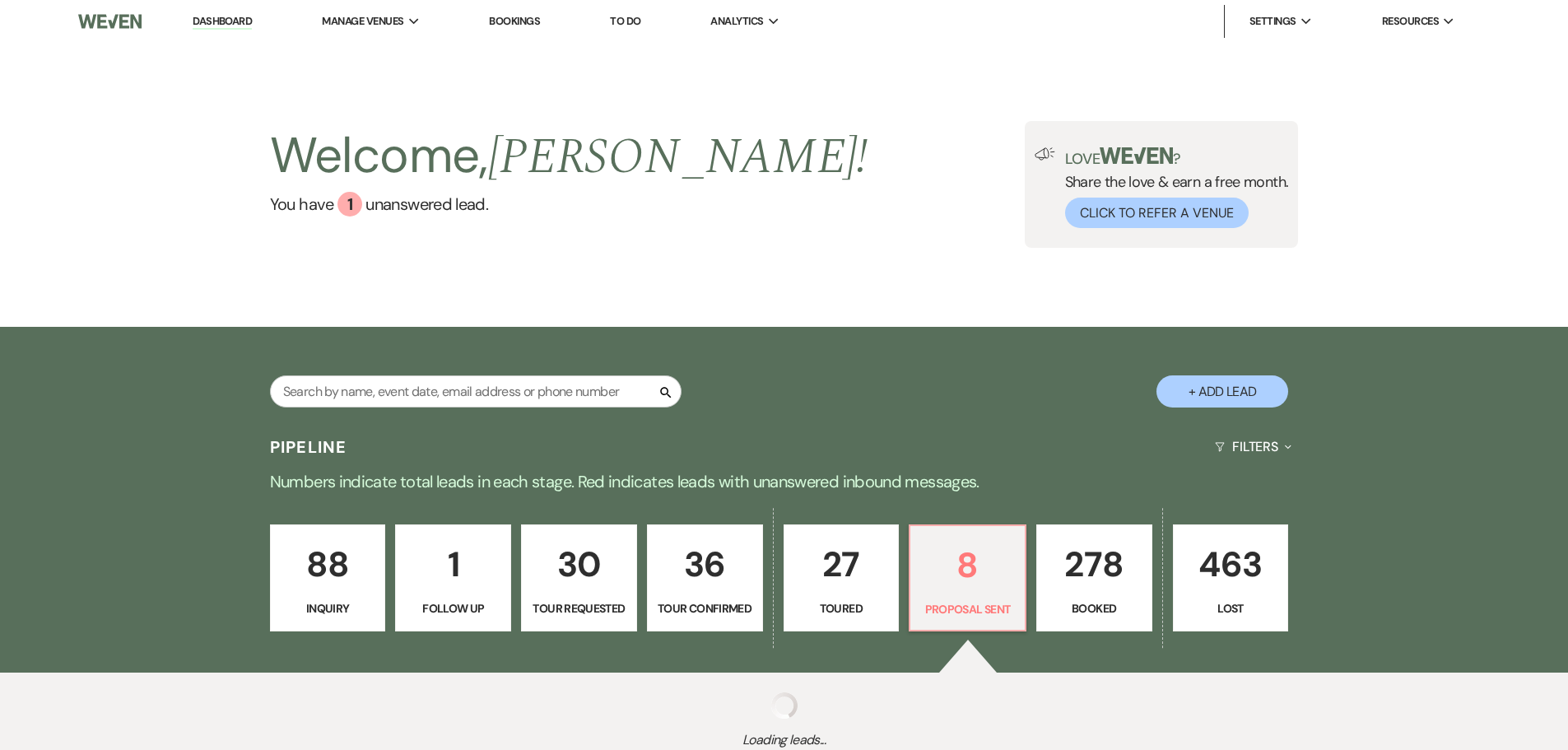
select select "6"
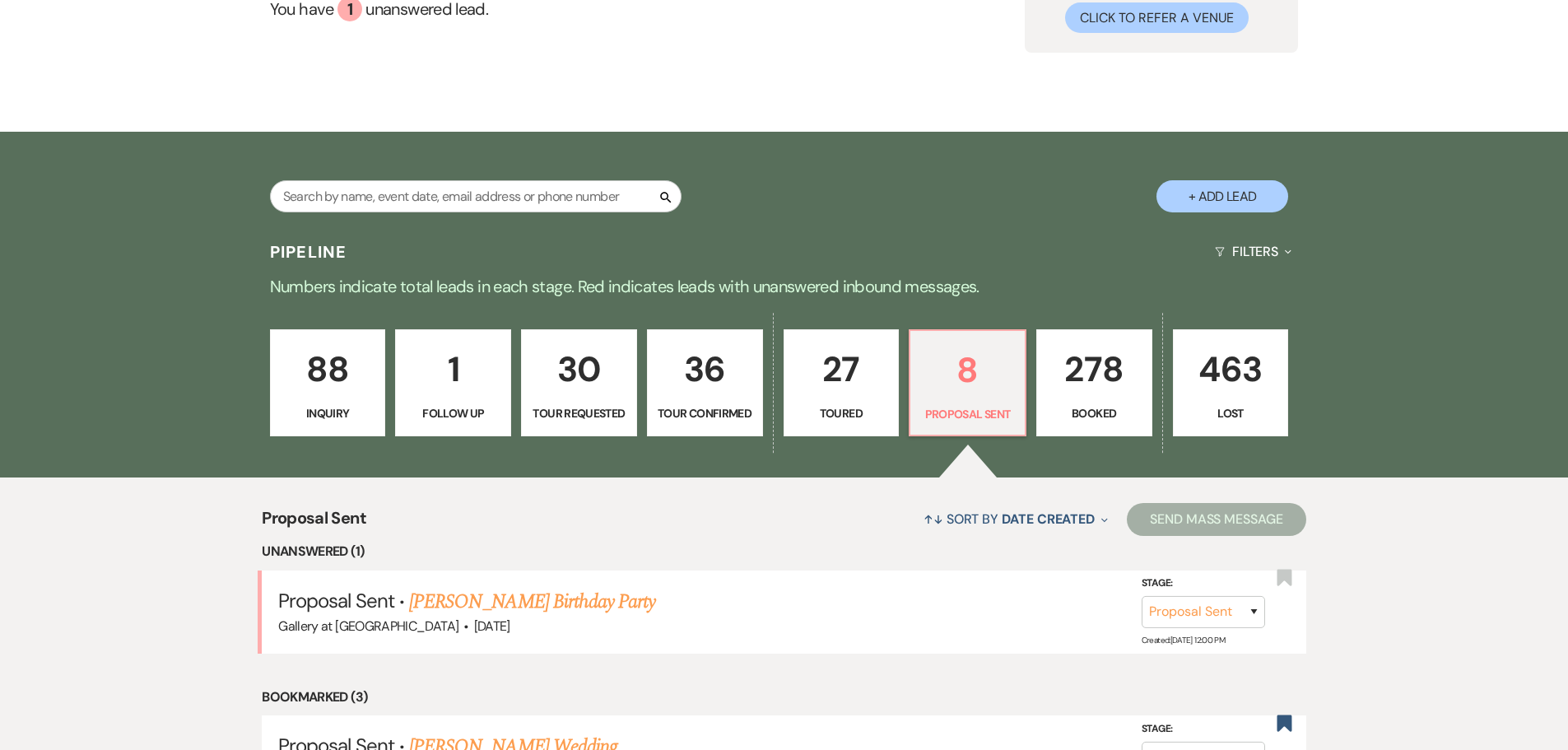
scroll to position [329, 0]
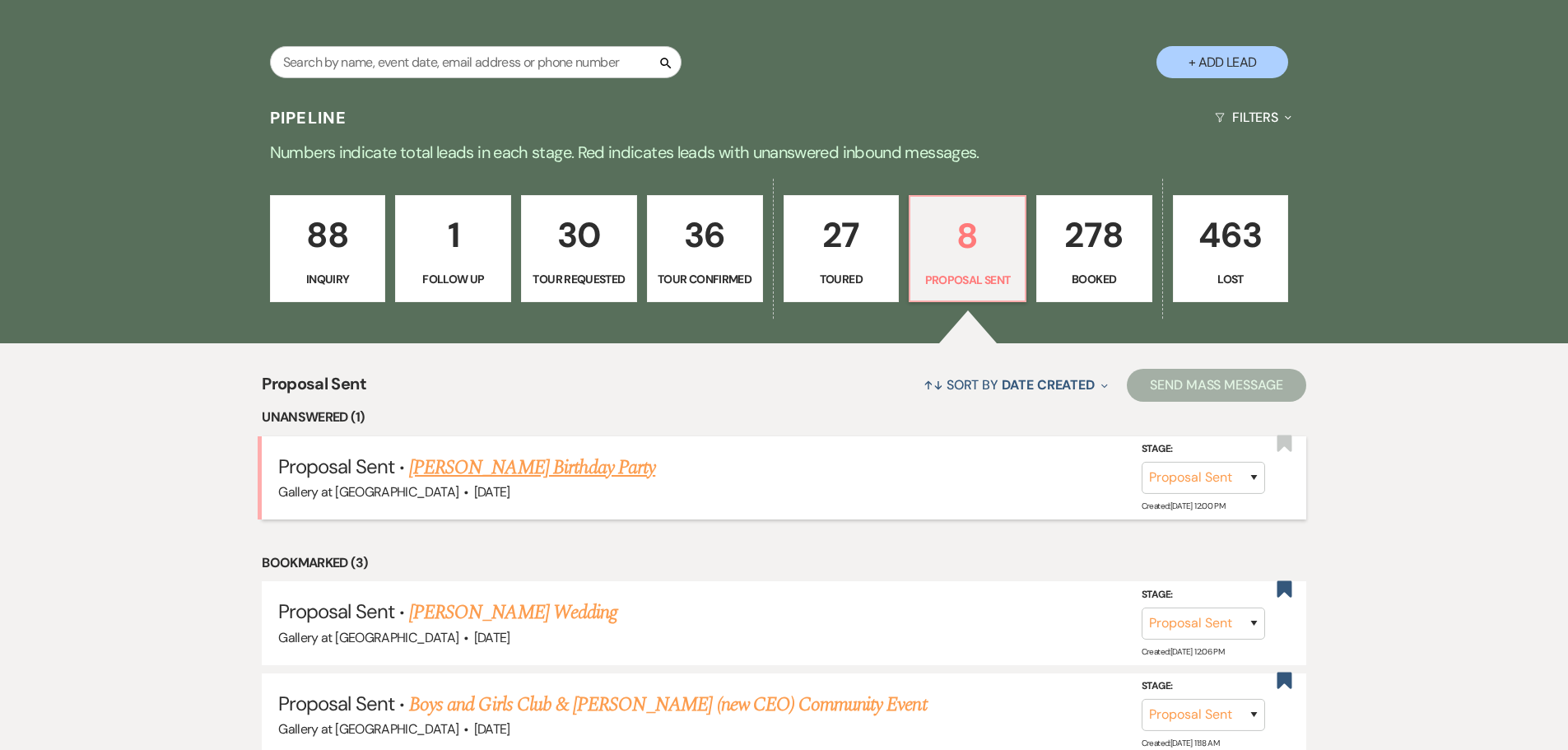
click at [592, 464] on link "[PERSON_NAME] Birthday Party" at bounding box center [532, 468] width 246 height 30
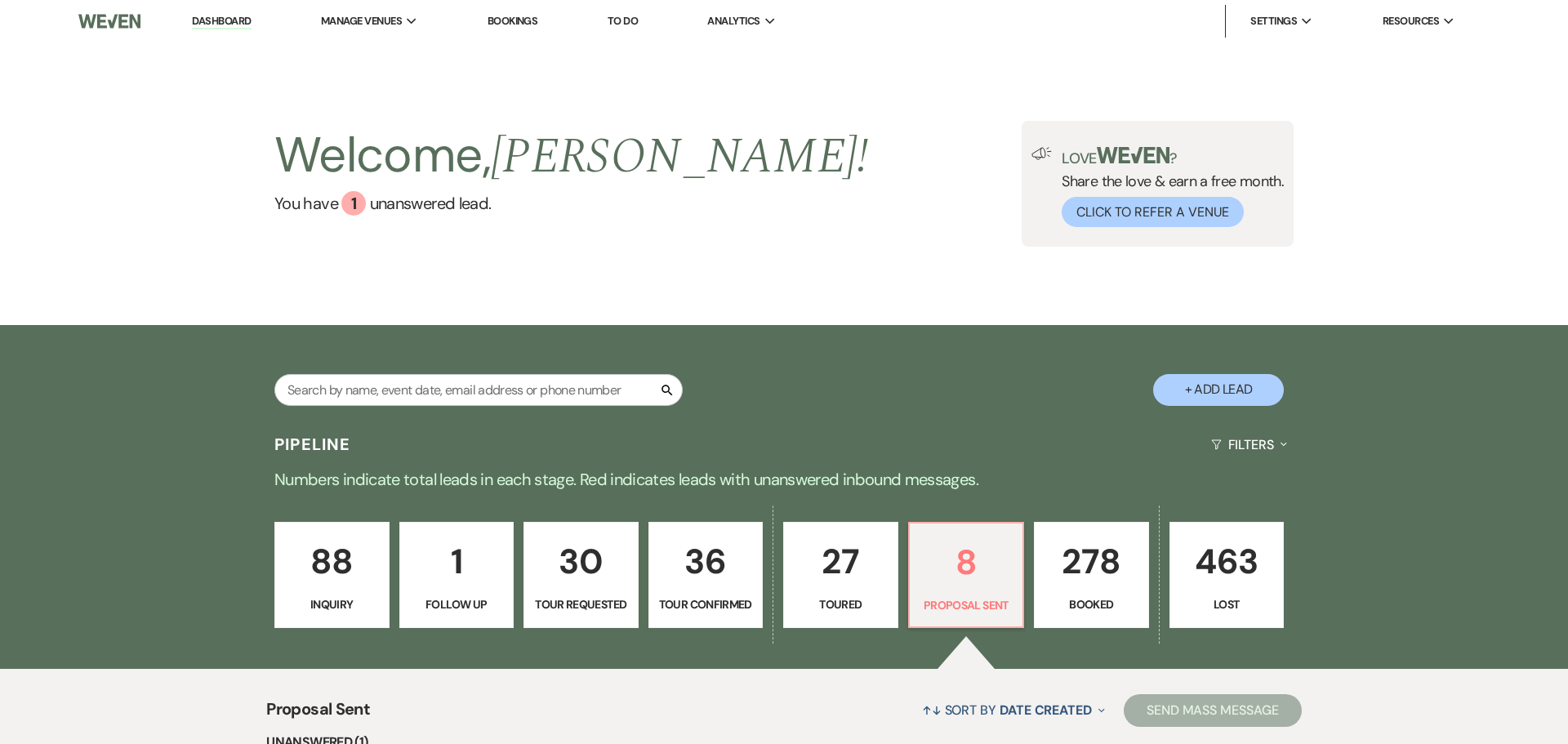
select select "6"
select select "24"
select select "4"
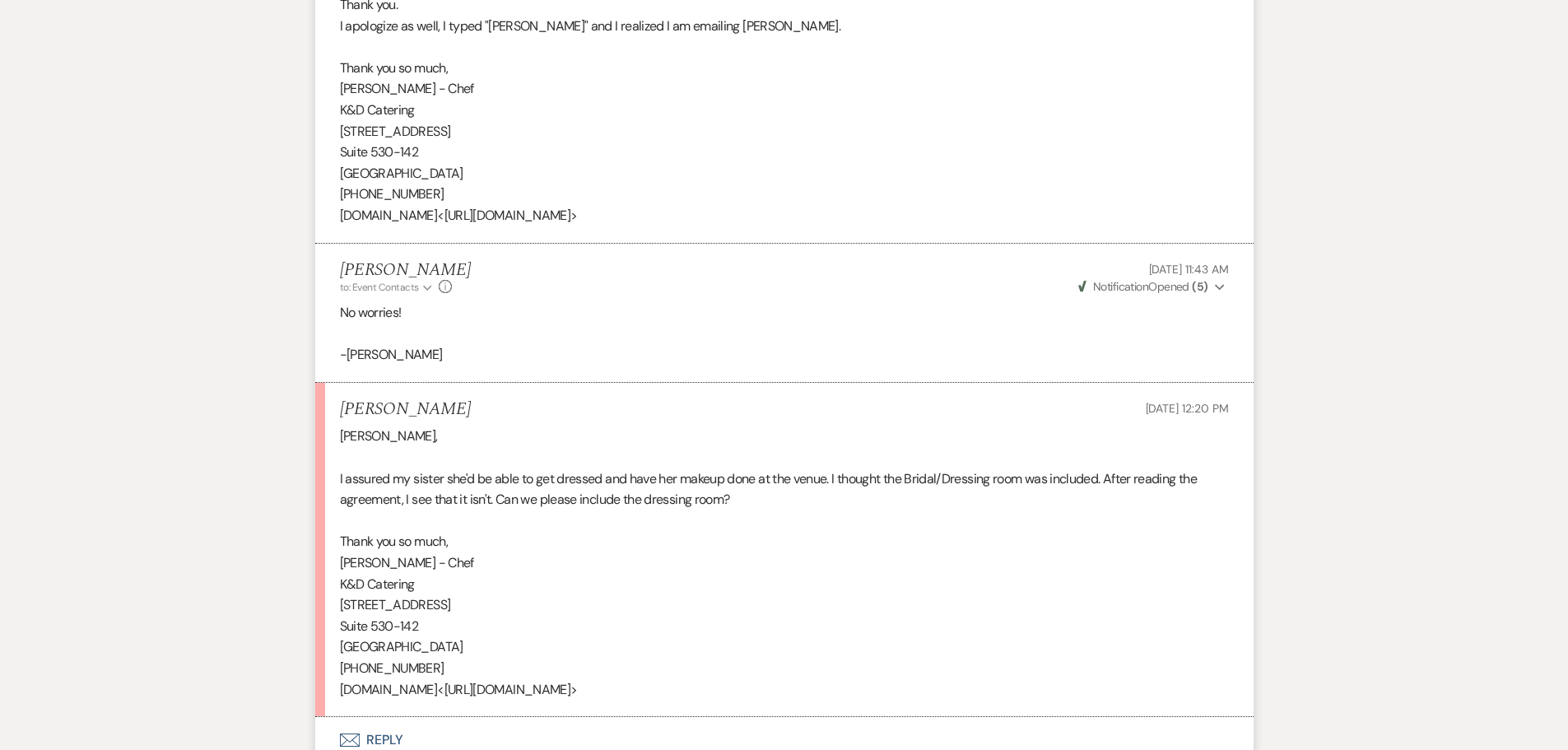
scroll to position [3319, 0]
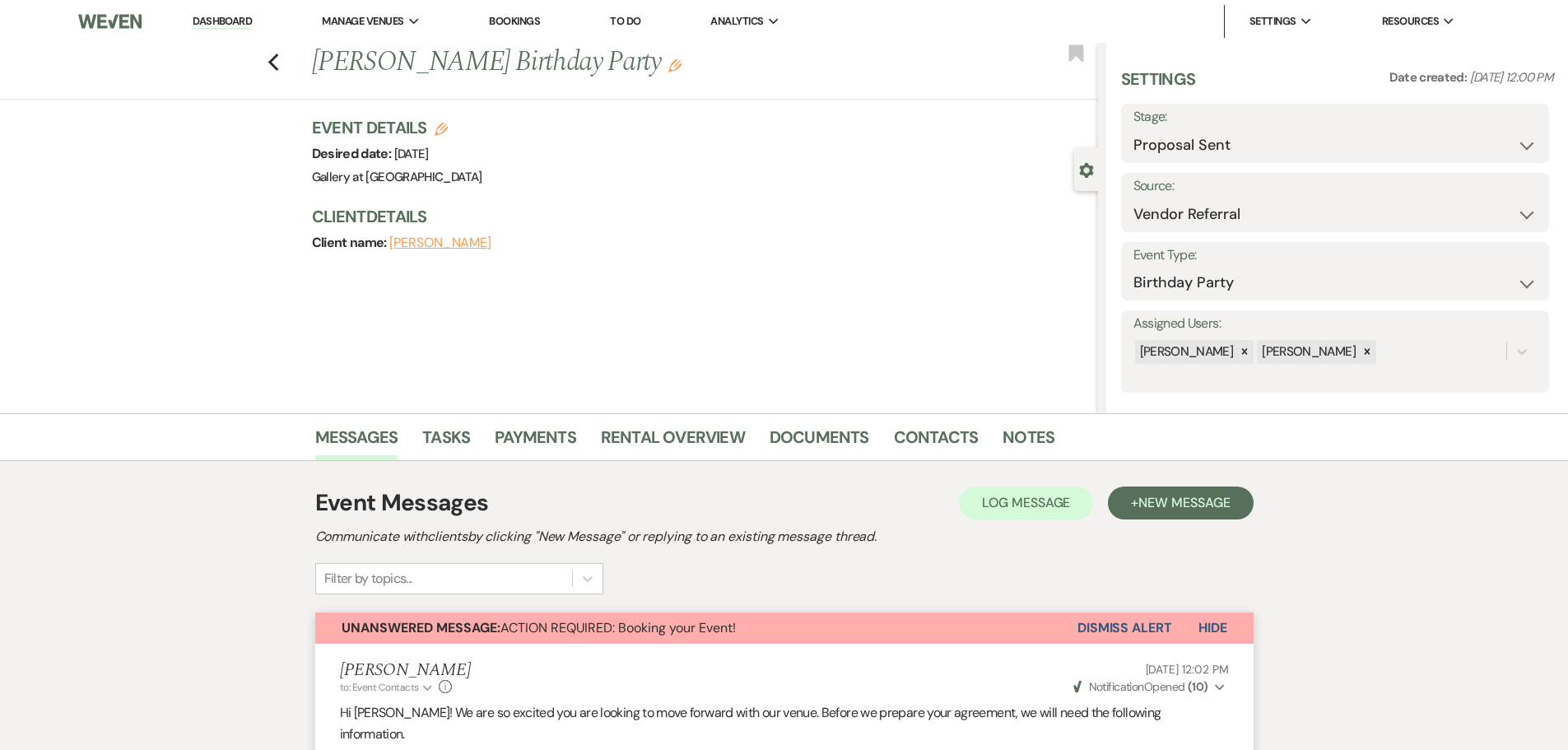
select select "6"
select select "24"
select select "4"
click at [275, 58] on icon "Previous" at bounding box center [273, 62] width 12 height 19
